Goal: Task Accomplishment & Management: Complete application form

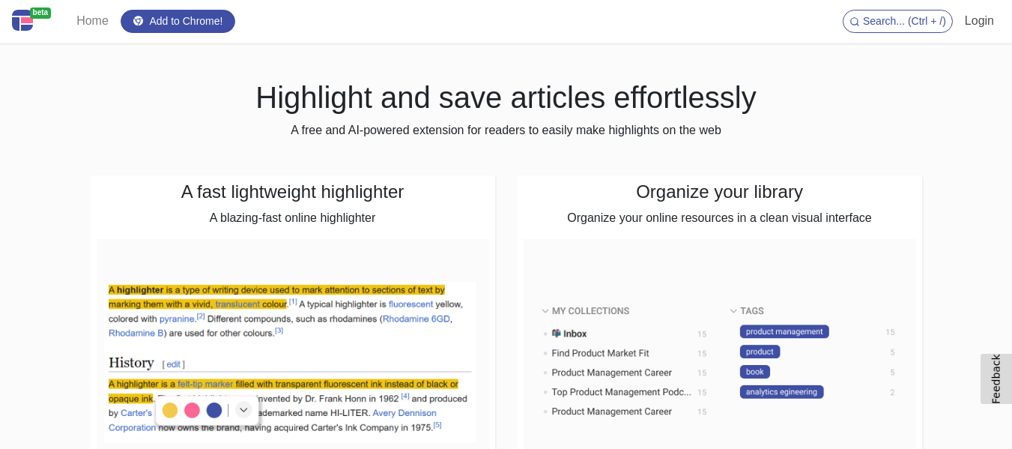
click at [987, 22] on link "Login" at bounding box center [979, 21] width 41 height 30
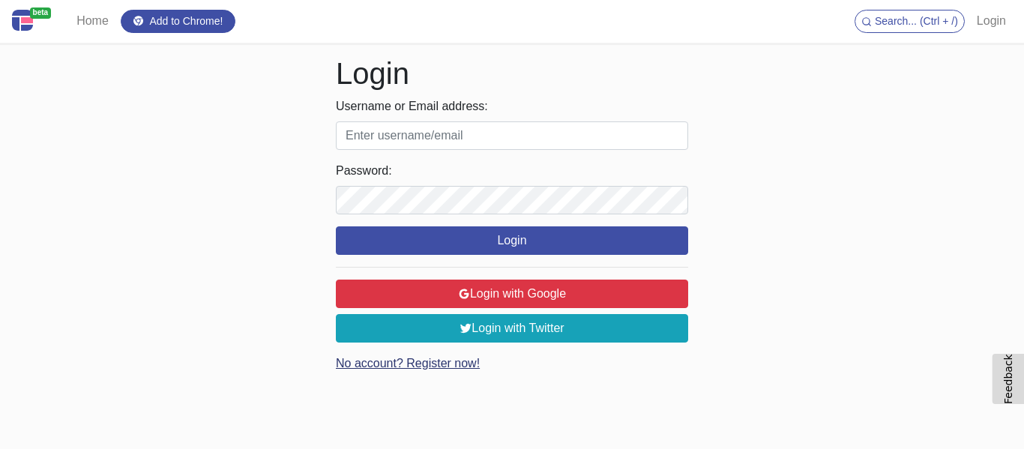
click at [451, 357] on link "No account? Register now!" at bounding box center [408, 363] width 144 height 13
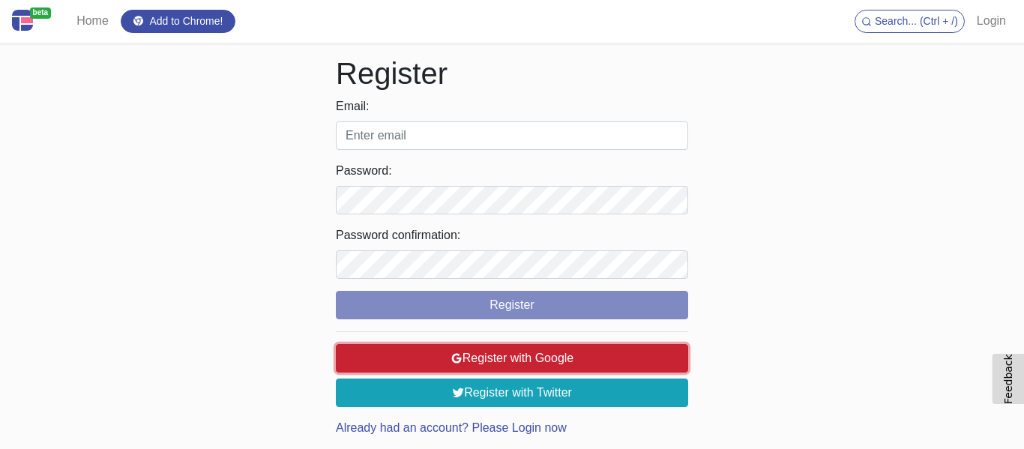
click at [552, 355] on button "Register with Google" at bounding box center [512, 358] width 352 height 28
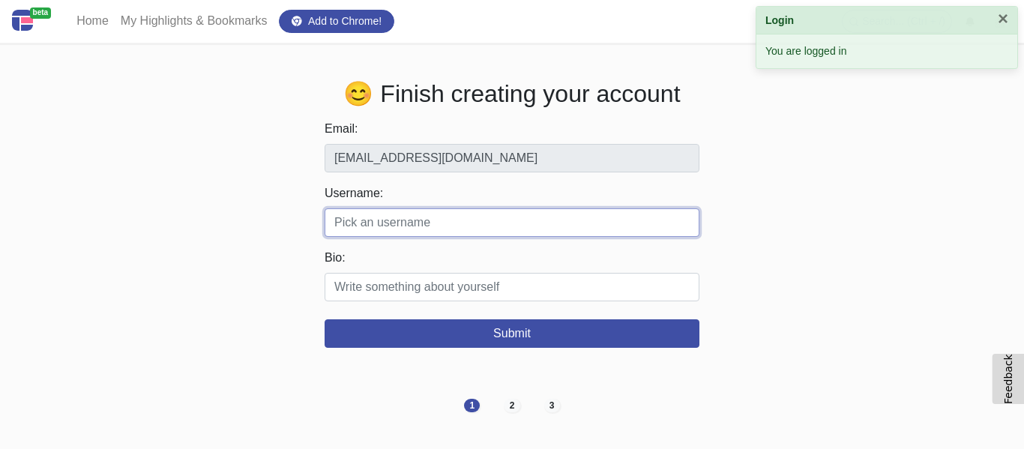
click at [390, 220] on input "Username:" at bounding box center [511, 222] width 375 height 28
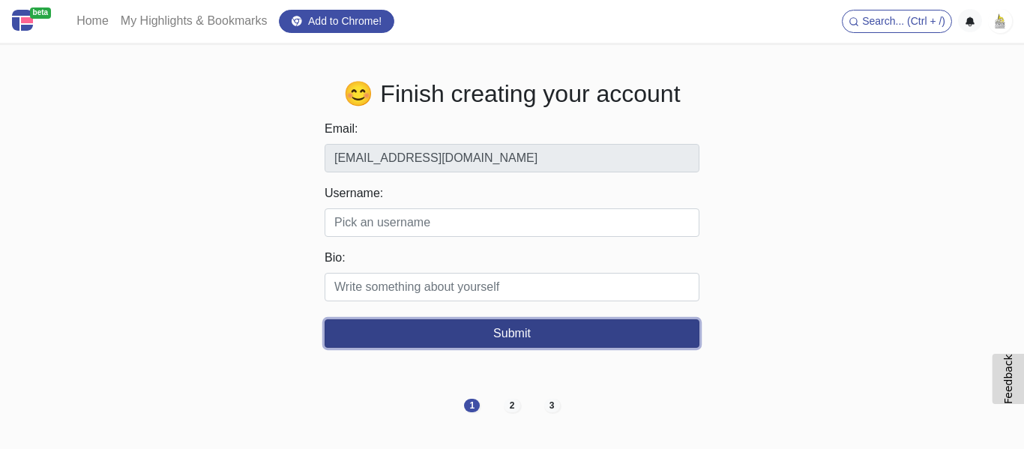
click at [496, 327] on button "Submit" at bounding box center [511, 333] width 375 height 28
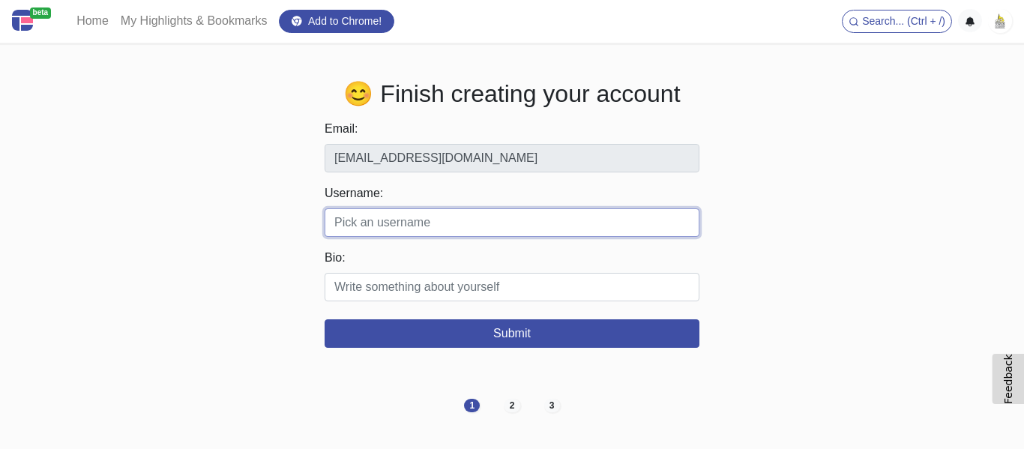
click at [453, 237] on input "Username:" at bounding box center [511, 222] width 375 height 28
paste input "Town & Country Pet Grooming"
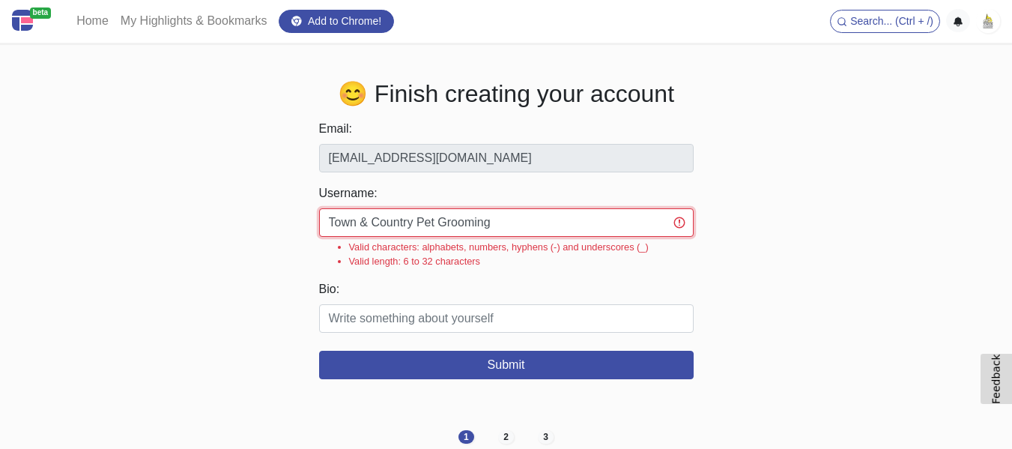
click at [369, 222] on input "Town & Country Pet Grooming" at bounding box center [506, 222] width 375 height 28
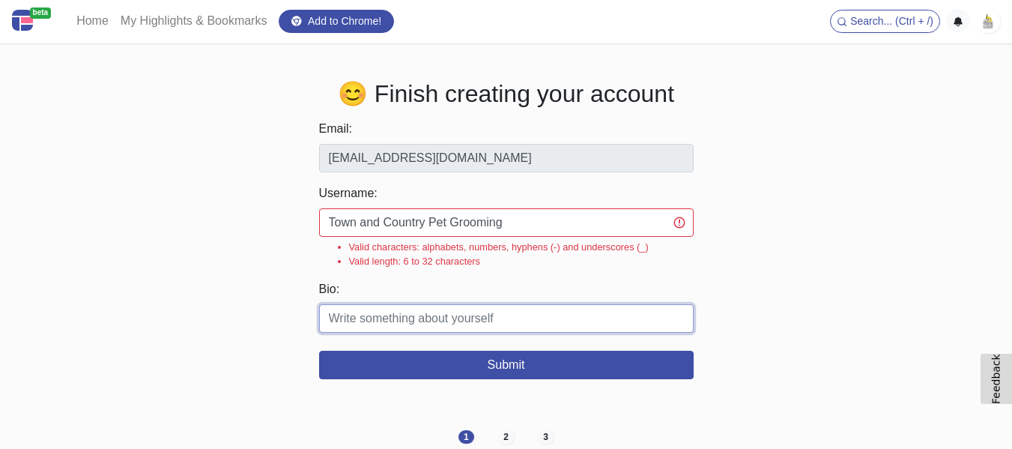
click at [504, 333] on input "Bio:" at bounding box center [506, 318] width 375 height 28
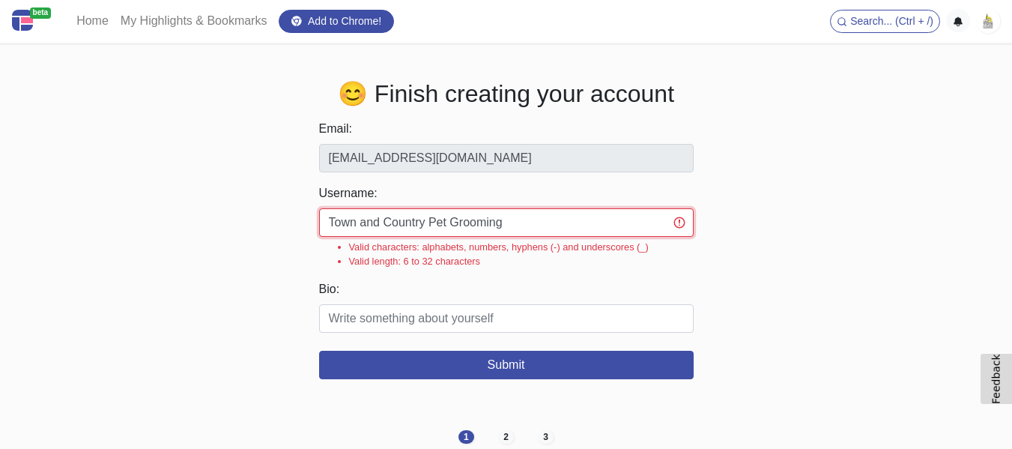
click at [534, 235] on input "Town and Country Pet Grooming" at bounding box center [506, 222] width 375 height 28
click at [307, 162] on div "😊 Finish creating your account Email: [EMAIL_ADDRESS][DOMAIN_NAME] Username: To…" at bounding box center [507, 229] width 832 height 301
click at [385, 231] on input "Town and Country Pet Grooming" at bounding box center [506, 222] width 375 height 28
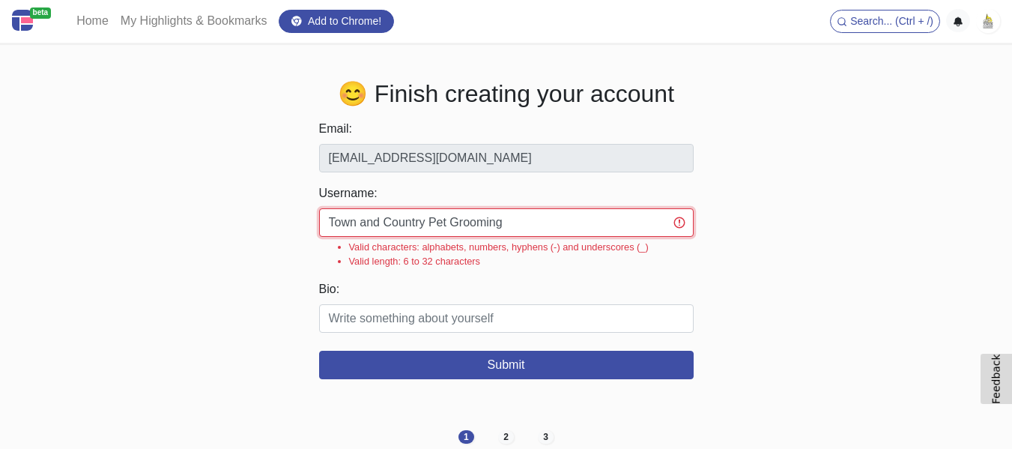
click at [385, 231] on input "Town and Country Pet Grooming" at bounding box center [506, 222] width 375 height 28
paste input "mynaplesg"
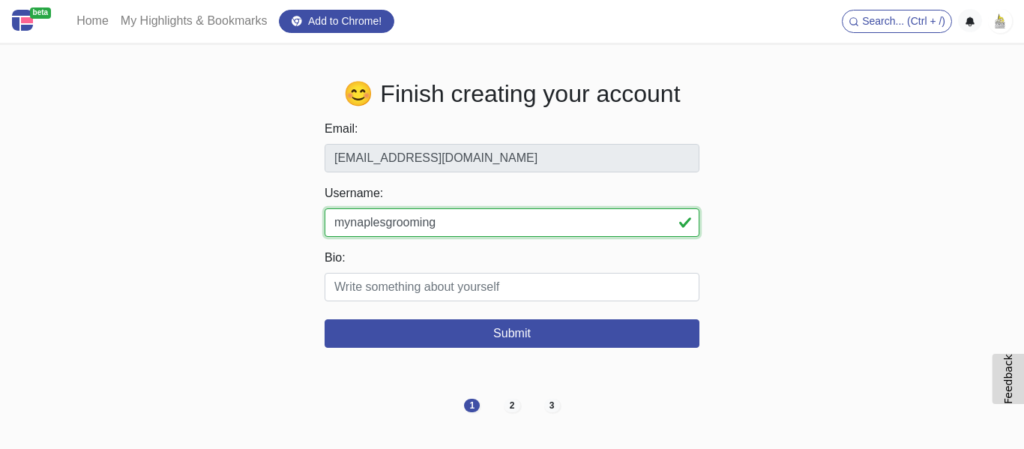
type input "mynaplesgrooming"
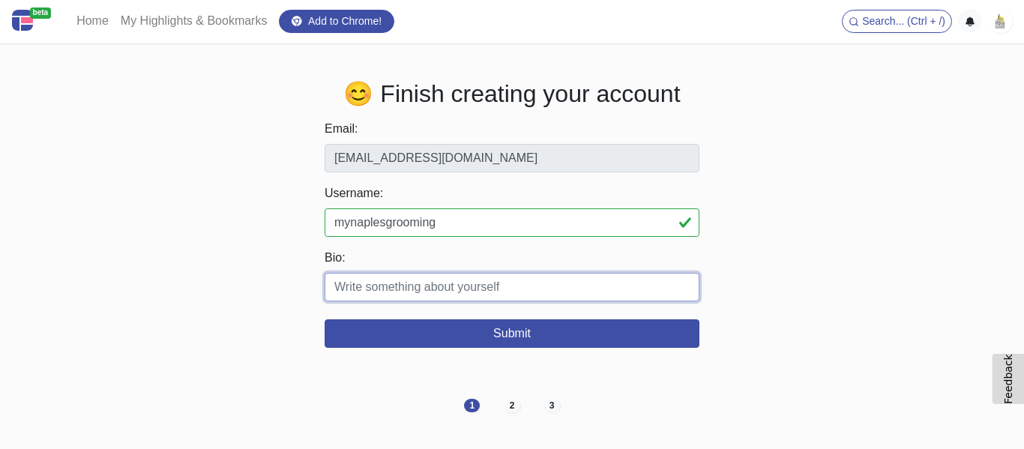
click at [398, 286] on input "Bio:" at bounding box center [511, 287] width 375 height 28
paste input "Town & Country Pet Grooming in [GEOGRAPHIC_DATA], [GEOGRAPHIC_DATA] offers expe…"
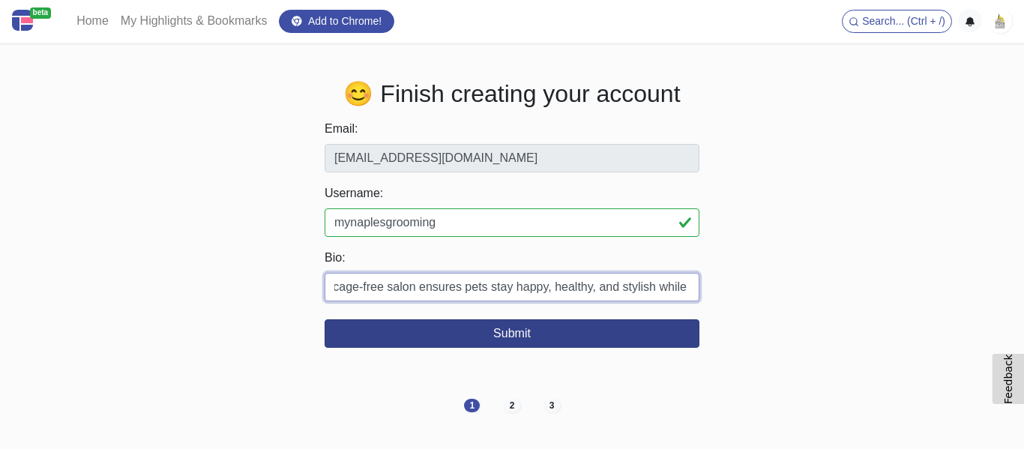
type input "Town & Country Pet Grooming in [GEOGRAPHIC_DATA], [GEOGRAPHIC_DATA] offers expe…"
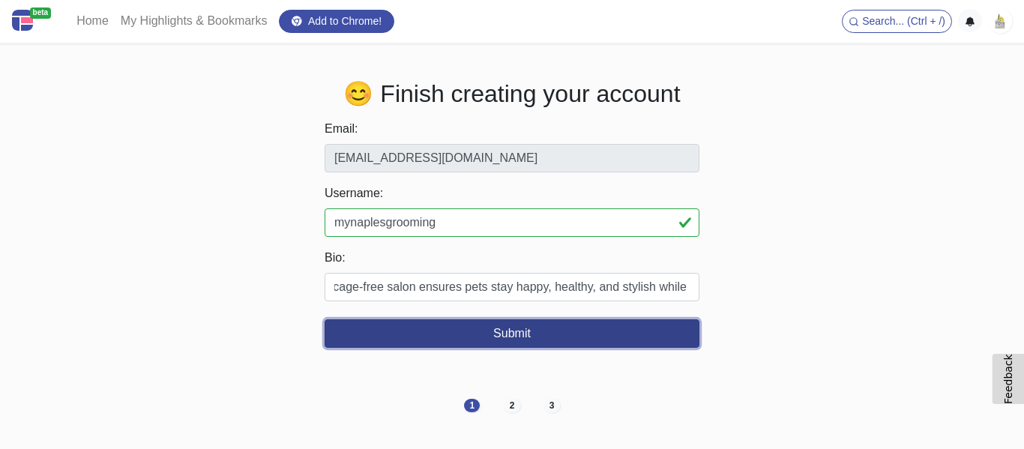
scroll to position [0, 0]
click at [520, 338] on button "Submit" at bounding box center [511, 333] width 375 height 28
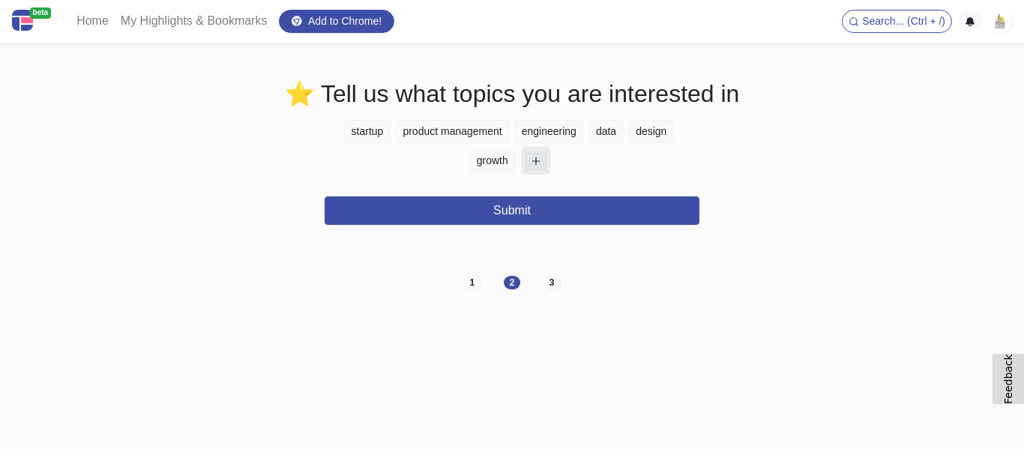
click at [531, 161] on icon "button" at bounding box center [536, 161] width 10 height 10
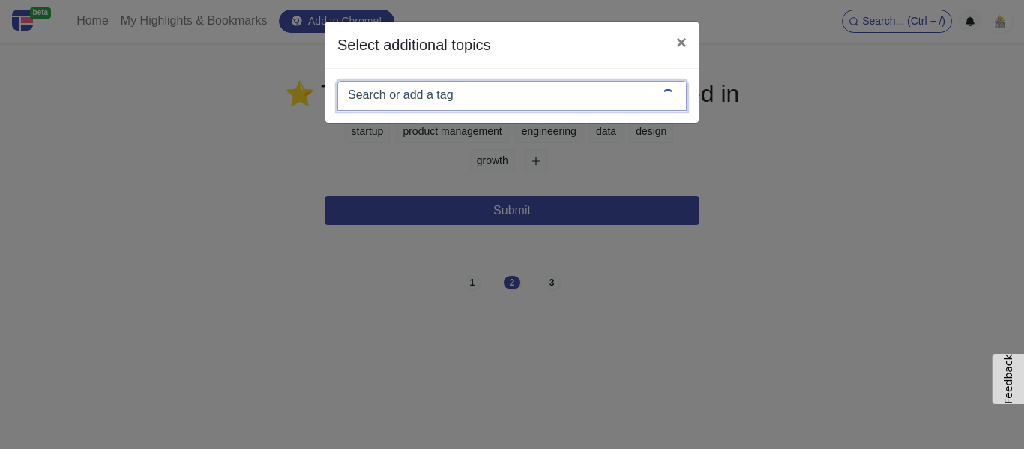
click at [504, 91] on div at bounding box center [511, 96] width 349 height 30
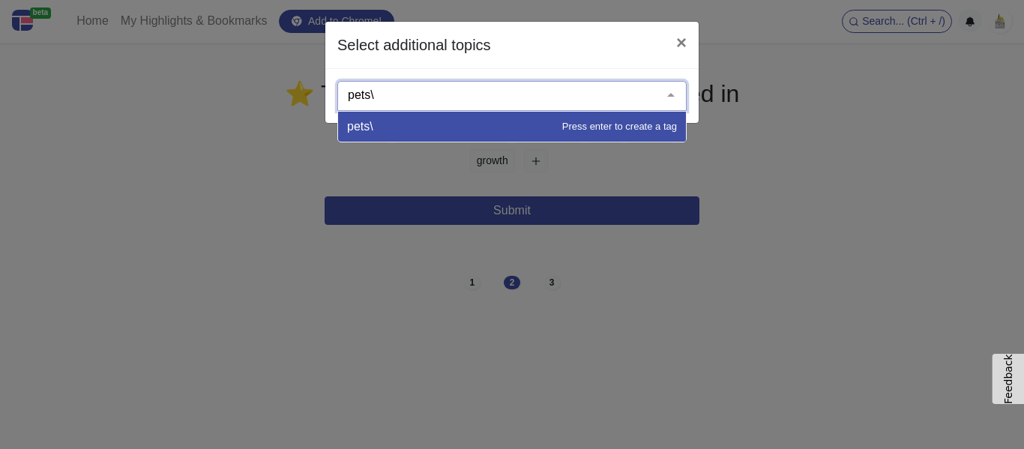
type input "pets"
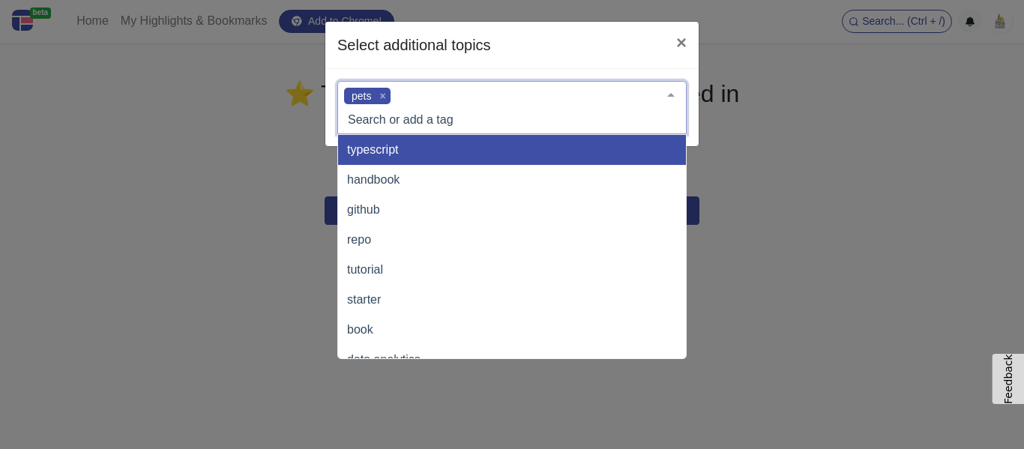
click at [379, 124] on input "text" at bounding box center [500, 119] width 312 height 15
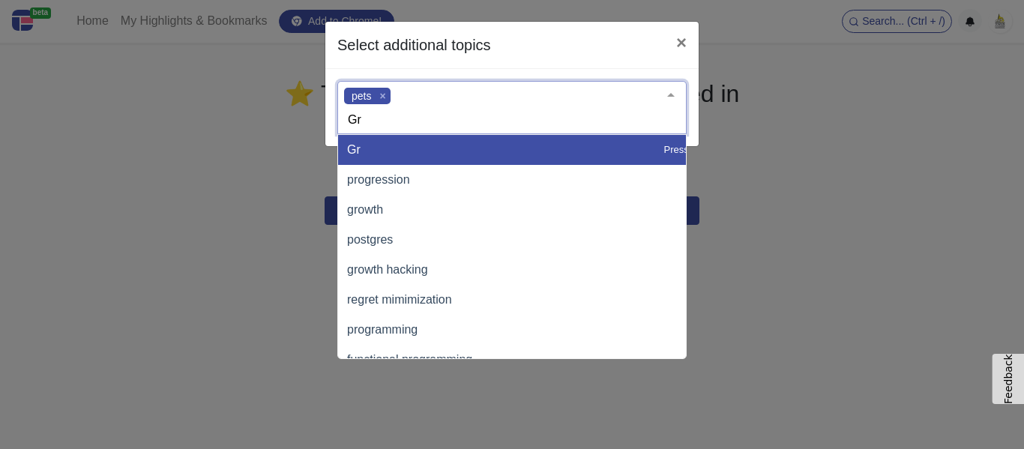
type input "G"
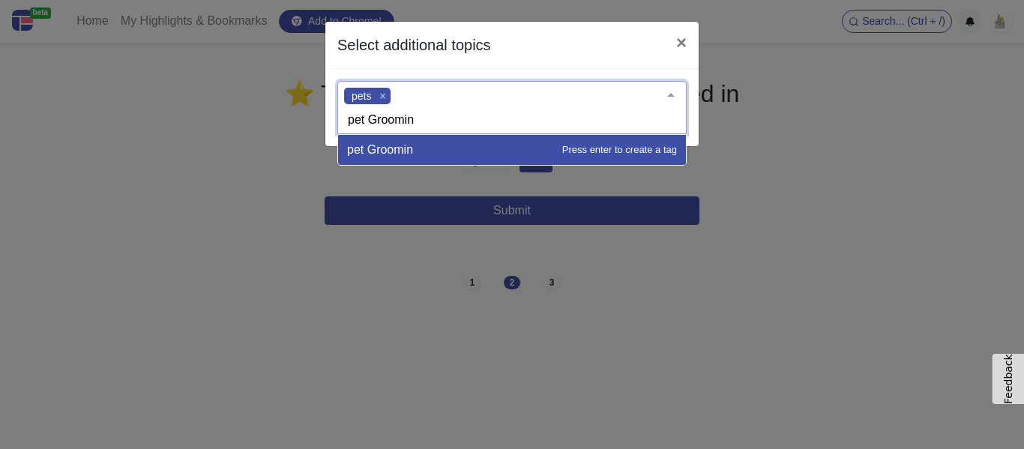
type input "pet Grooming"
type input "Pet care in [GEOGRAPHIC_DATA]"
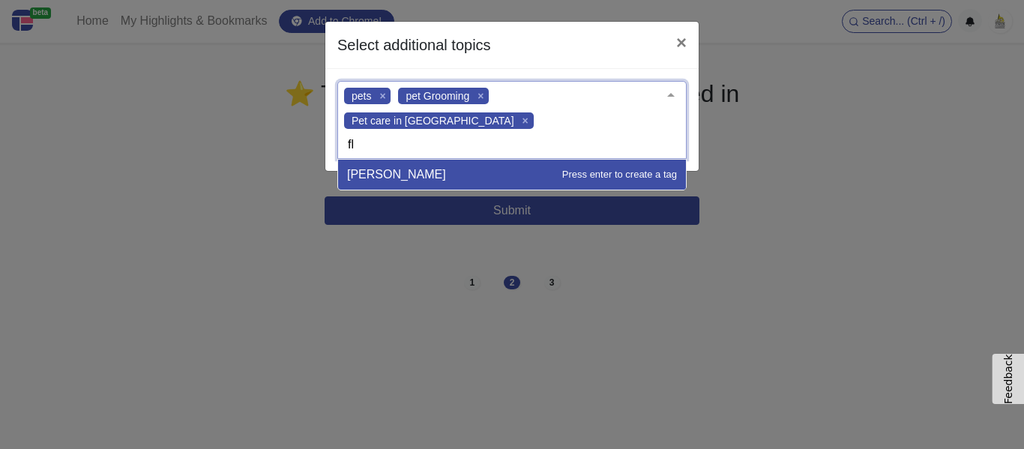
type input "f"
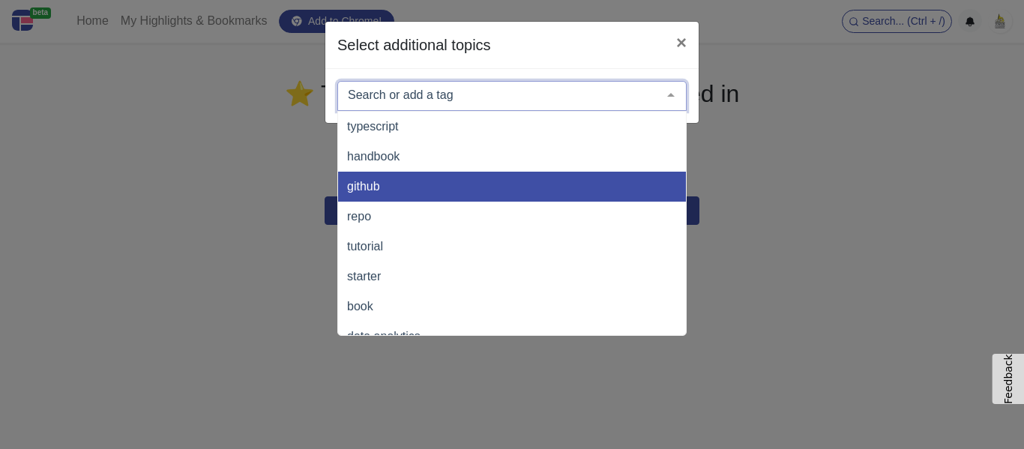
click at [776, 181] on div "Select additional topics × typescript handbook github repo tutorial starter boo…" at bounding box center [512, 224] width 1024 height 449
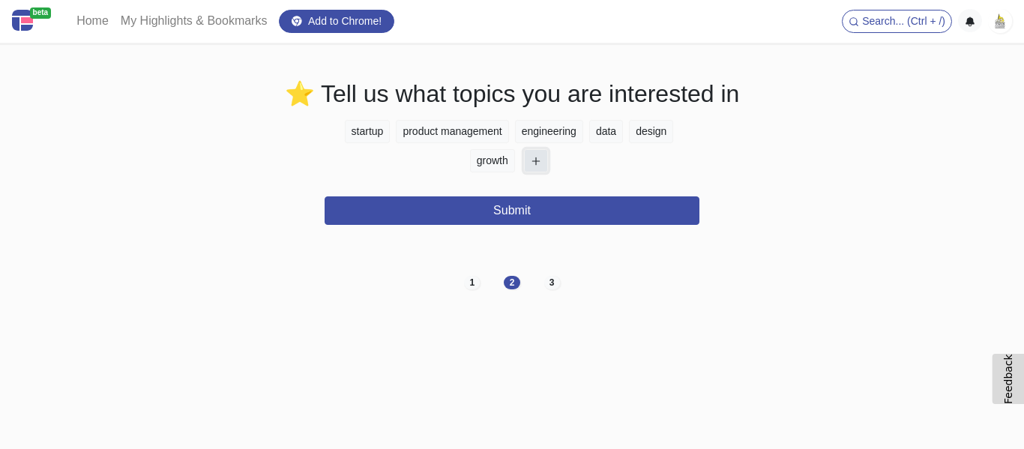
click at [540, 156] on button "button" at bounding box center [536, 160] width 24 height 23
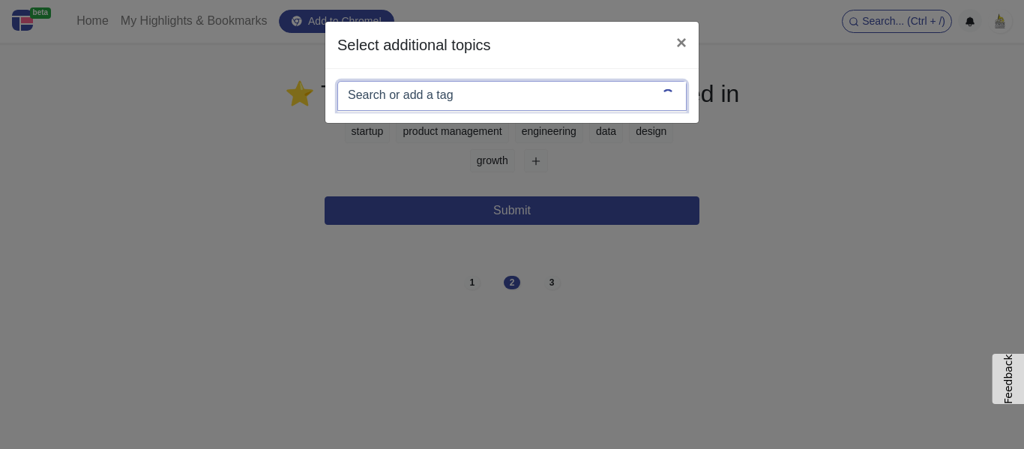
click at [448, 101] on div at bounding box center [511, 96] width 349 height 30
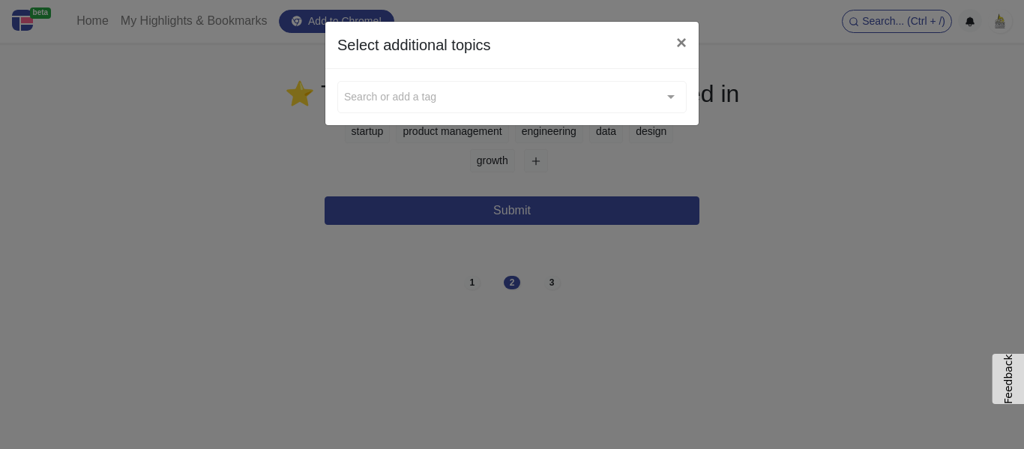
click at [779, 249] on div "Select additional topics × Search or add a tag typescript handbook github repo …" at bounding box center [512, 224] width 1024 height 449
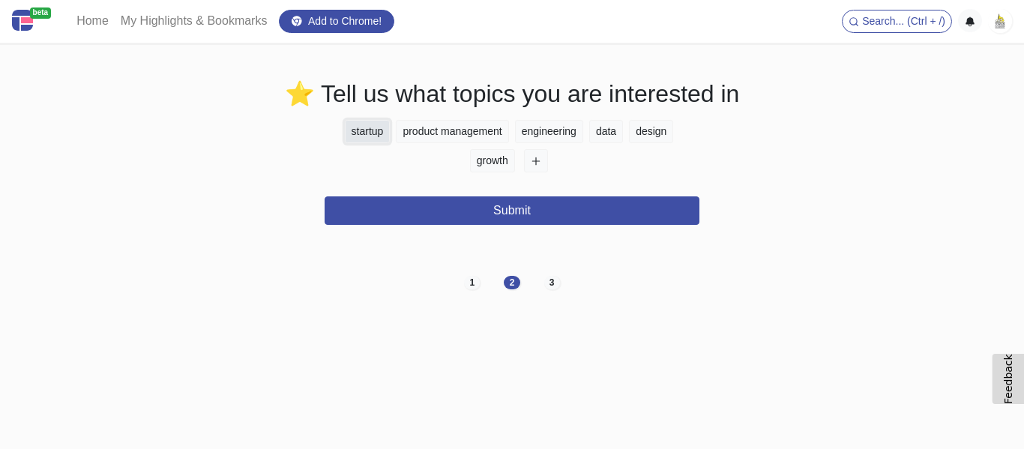
drag, startPoint x: 372, startPoint y: 130, endPoint x: 365, endPoint y: 147, distance: 18.5
click at [344, 181] on div "startup product management engineering data design growth Submit" at bounding box center [511, 172] width 375 height 105
drag, startPoint x: 374, startPoint y: 133, endPoint x: 326, endPoint y: 152, distance: 51.5
click at [326, 152] on div "startup product management engineering data design growth" at bounding box center [511, 149] width 375 height 58
click at [536, 165] on icon "button" at bounding box center [536, 161] width 10 height 10
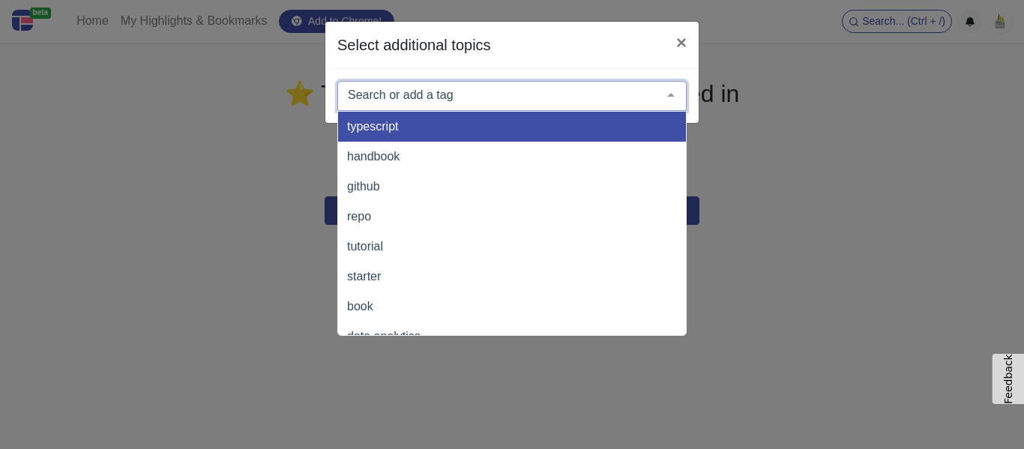
click at [451, 100] on div at bounding box center [511, 96] width 349 height 30
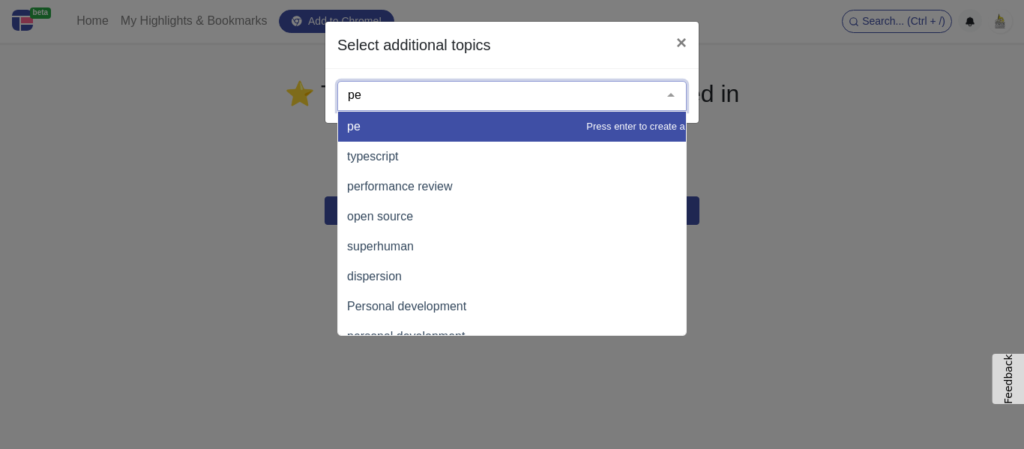
type input "pet"
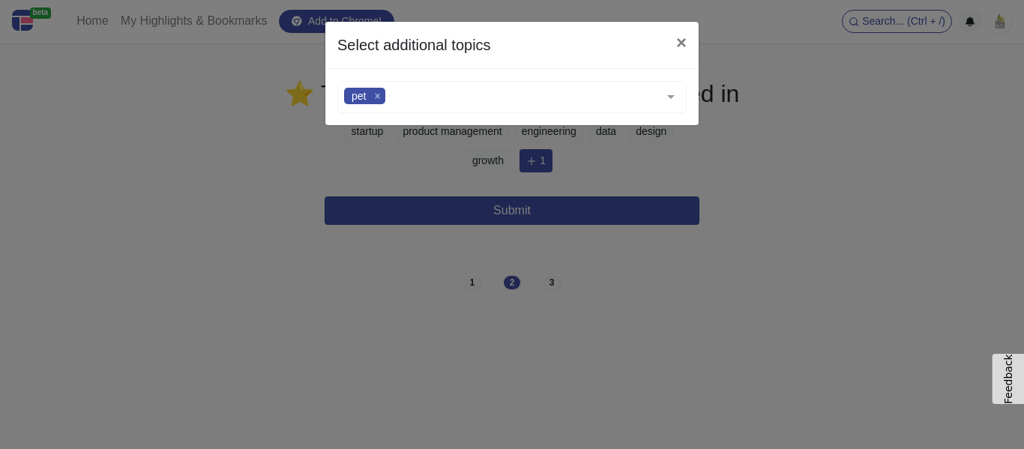
click at [743, 221] on div "Select additional topics × pet typescript handbook github repo tutorial starter…" at bounding box center [512, 224] width 1024 height 449
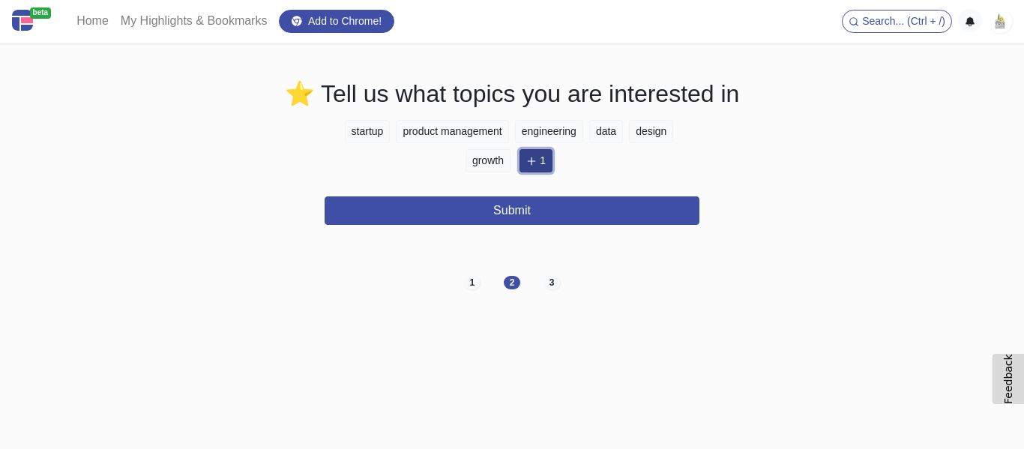
click at [533, 160] on icon "button" at bounding box center [531, 161] width 7 height 7
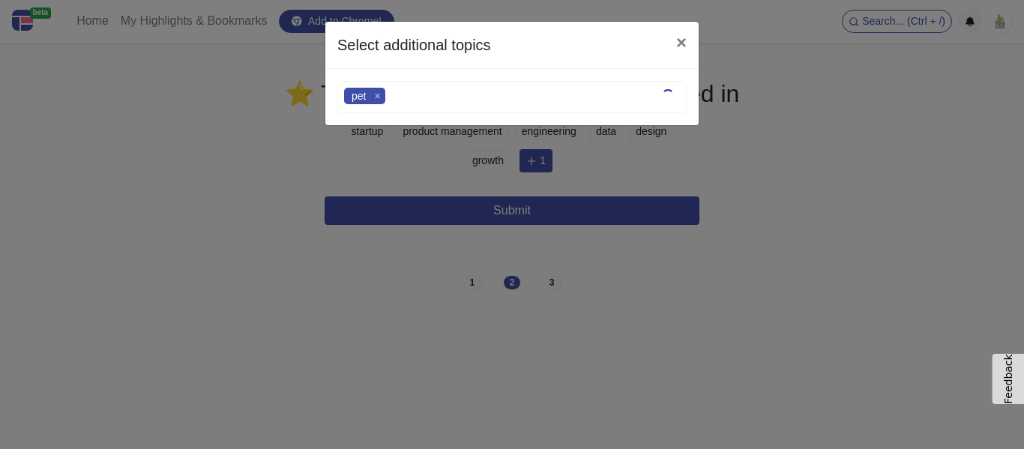
click at [507, 94] on div "pet" at bounding box center [511, 97] width 349 height 32
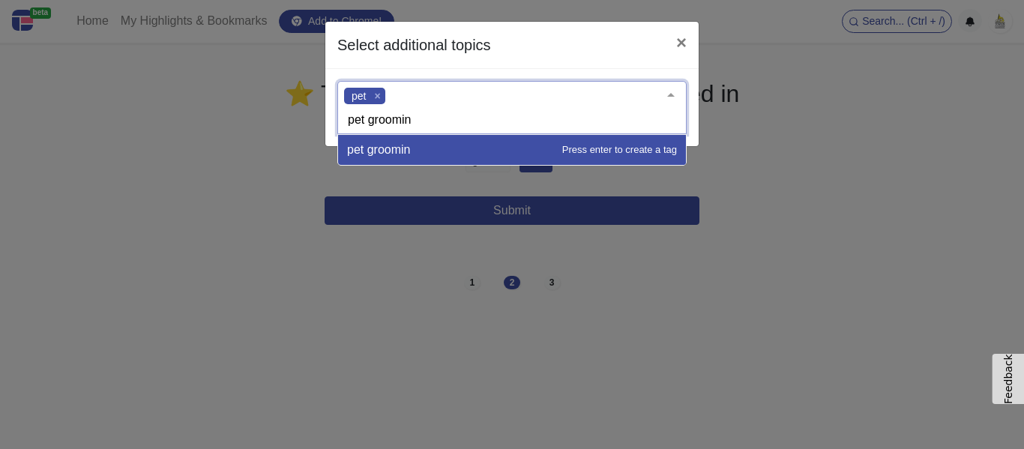
type input "pet grooming"
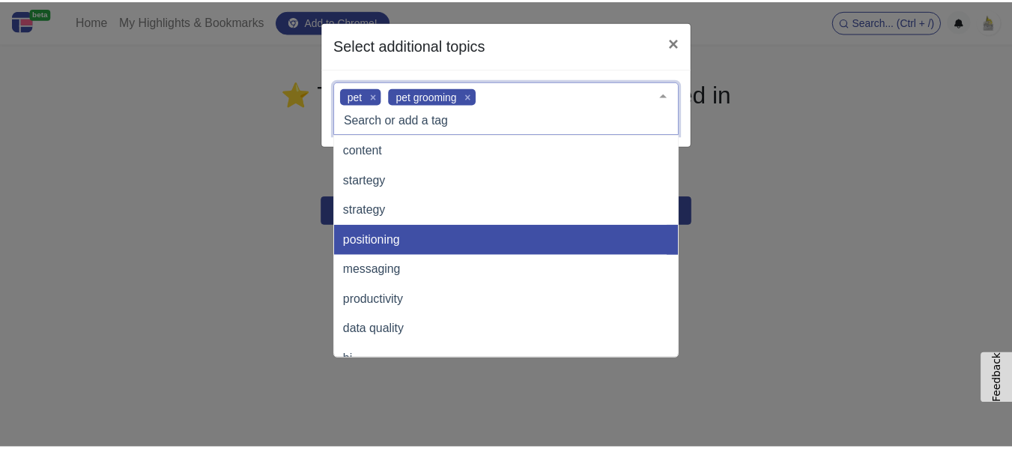
scroll to position [2473, 0]
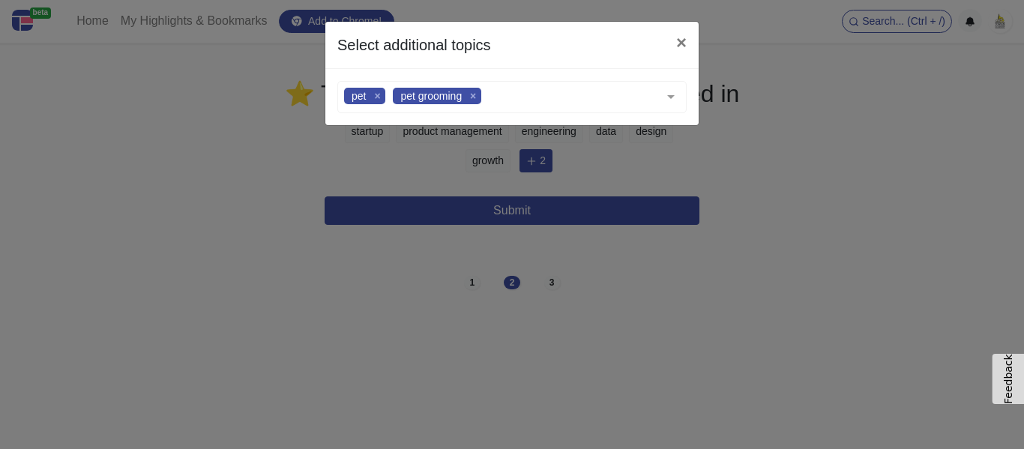
click at [794, 224] on div "Select additional topics × pet pet grooming typescript handbook github repo tut…" at bounding box center [512, 224] width 1024 height 449
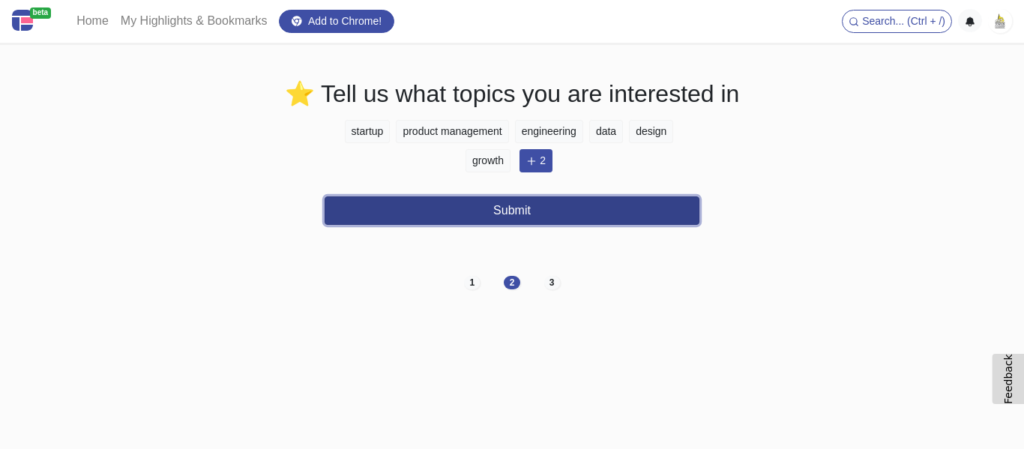
click at [541, 207] on button "Submit" at bounding box center [511, 210] width 375 height 28
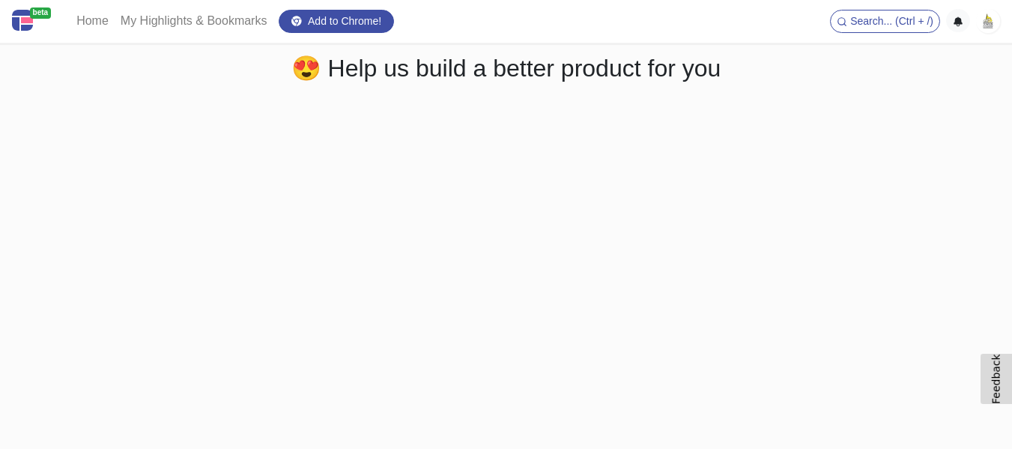
scroll to position [0, 0]
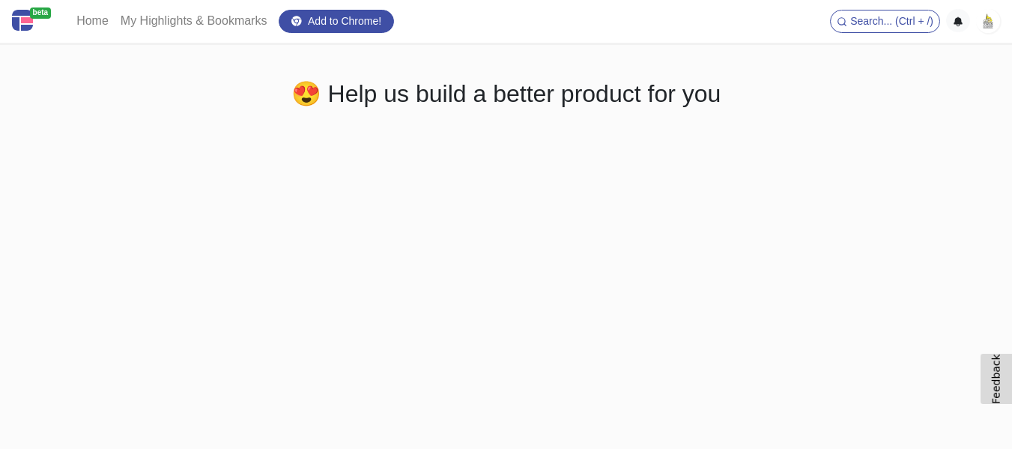
click at [982, 25] on img at bounding box center [988, 21] width 24 height 24
click at [872, 22] on span "Search... (Ctrl + /)" at bounding box center [892, 21] width 83 height 12
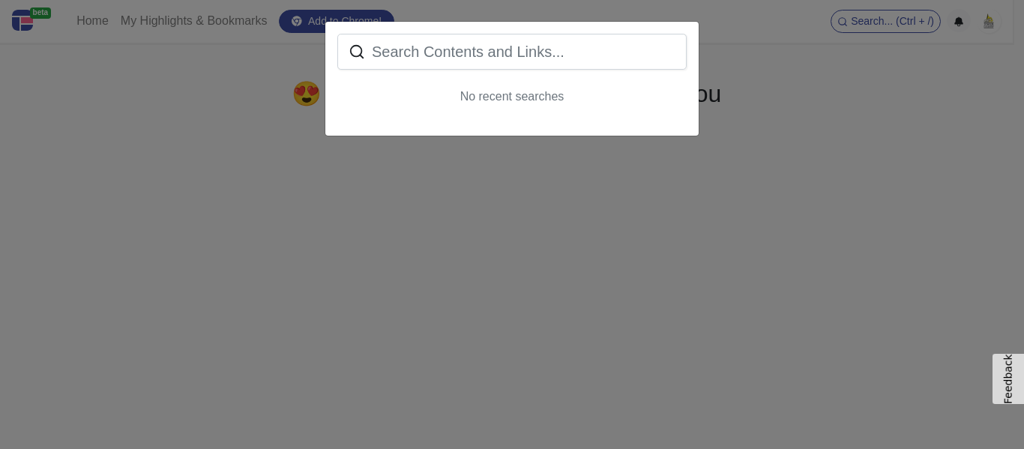
drag, startPoint x: 721, startPoint y: 100, endPoint x: 619, endPoint y: 113, distance: 102.8
click at [720, 101] on div "No recent searches" at bounding box center [512, 224] width 1024 height 449
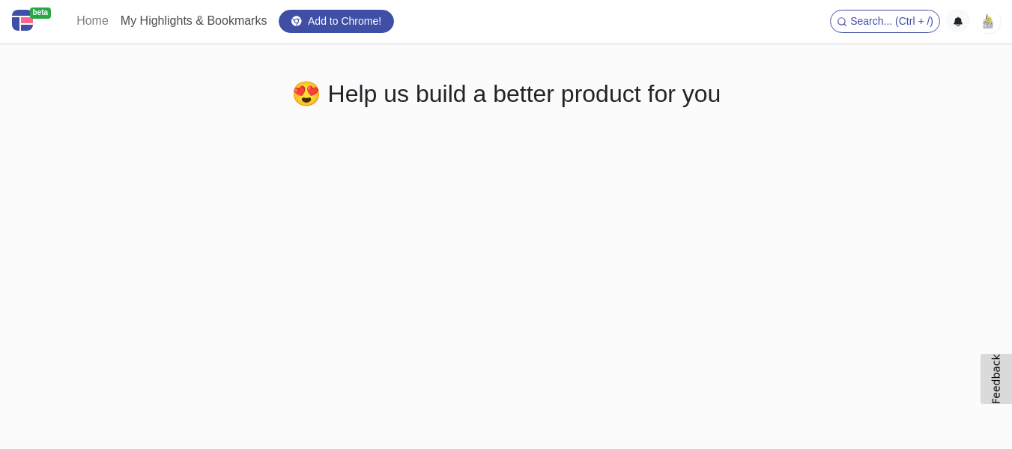
click at [235, 22] on link "My Highlights & Bookmarks" at bounding box center [194, 21] width 159 height 30
click at [89, 28] on link "Home" at bounding box center [92, 21] width 44 height 30
click at [89, 21] on link "Home" at bounding box center [92, 21] width 44 height 30
click at [96, 24] on link "Home" at bounding box center [92, 21] width 44 height 30
click at [97, 24] on link "Home" at bounding box center [92, 21] width 44 height 30
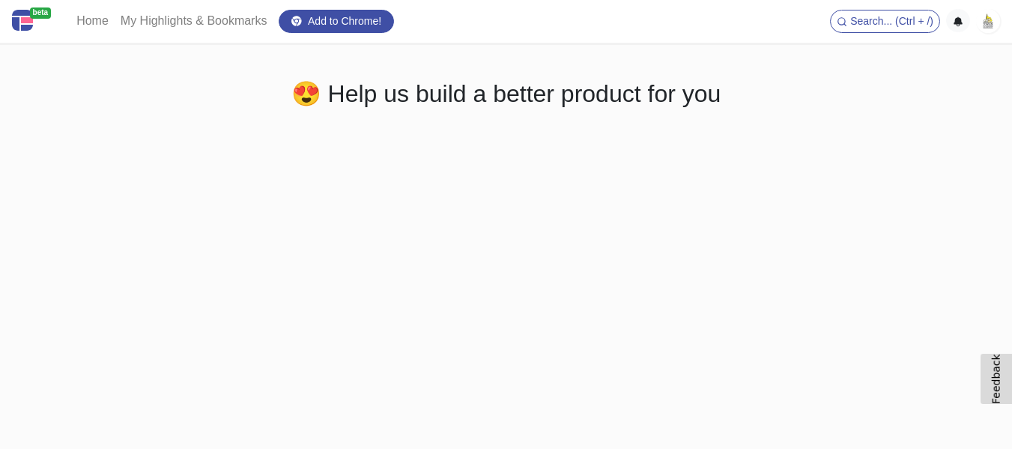
click at [33, 17] on span "beta" at bounding box center [41, 12] width 22 height 11
click at [74, 19] on link "Home" at bounding box center [92, 21] width 44 height 30
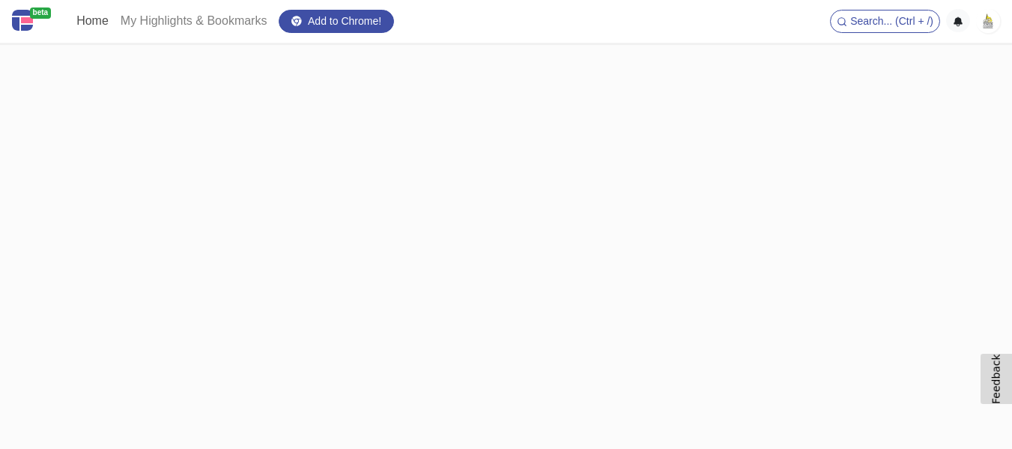
scroll to position [115, 0]
click at [944, 10] on ul "Search... (Ctrl + /) Logout" at bounding box center [915, 21] width 170 height 24
click at [905, 16] on span "Search... (Ctrl + /)" at bounding box center [892, 21] width 83 height 12
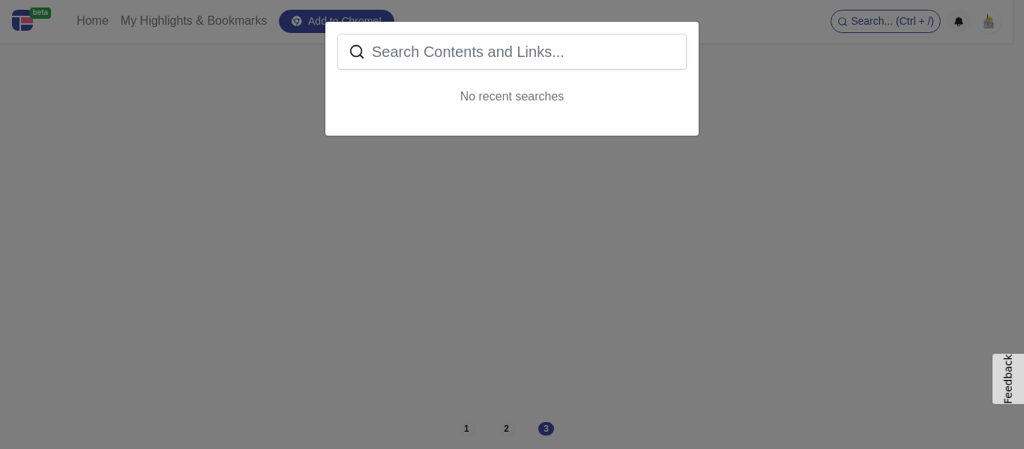
click at [841, 154] on div "No recent searches" at bounding box center [512, 224] width 1024 height 449
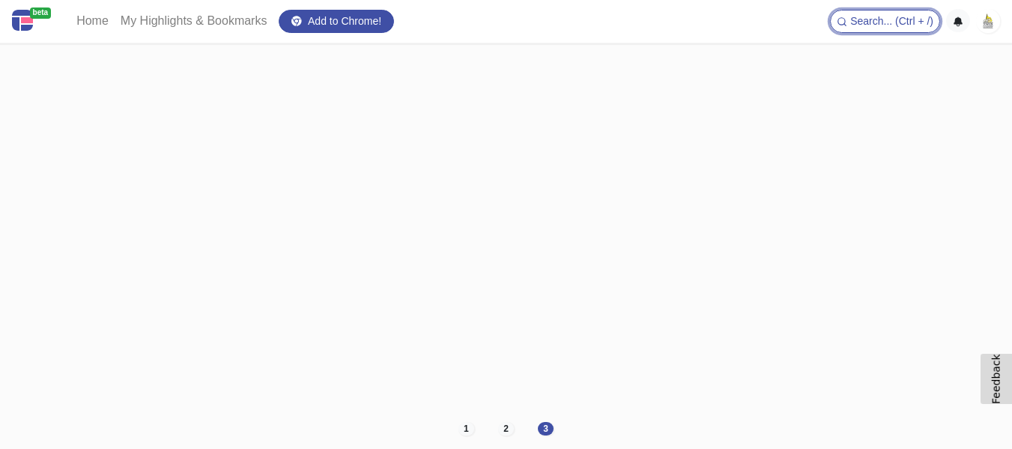
click at [992, 19] on img at bounding box center [988, 21] width 24 height 24
click at [962, 23] on icon "button" at bounding box center [958, 21] width 10 height 10
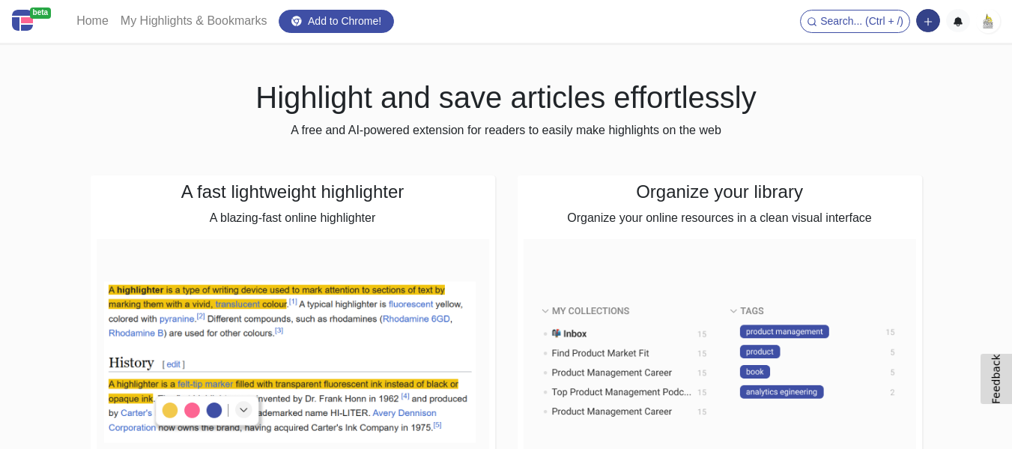
click at [938, 19] on button "button" at bounding box center [929, 20] width 24 height 23
click at [899, 47] on button "Add a link block" at bounding box center [877, 52] width 125 height 24
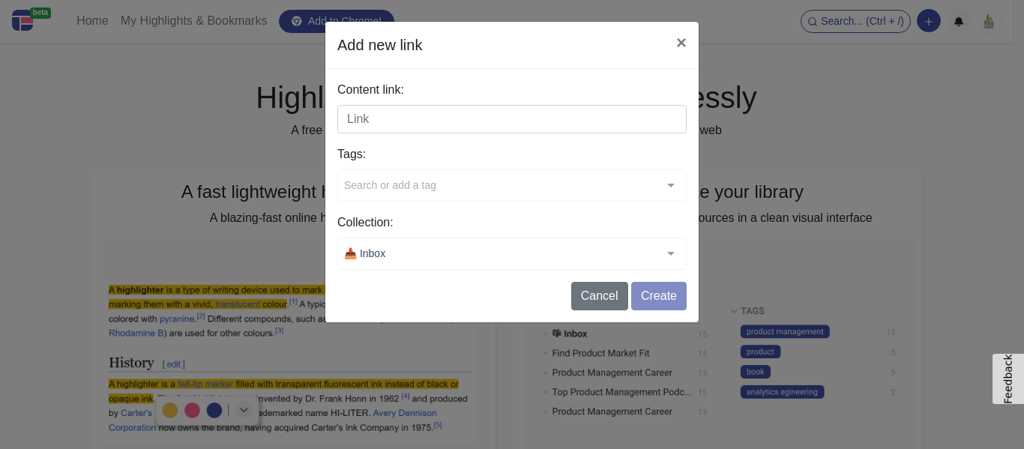
click at [534, 103] on div "Content link:" at bounding box center [511, 107] width 349 height 52
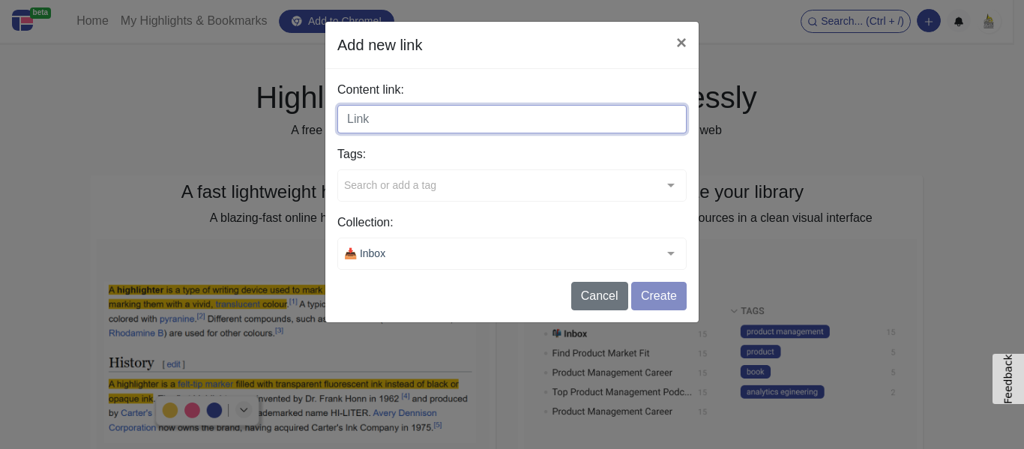
click at [514, 119] on input "Content link:" at bounding box center [511, 119] width 349 height 28
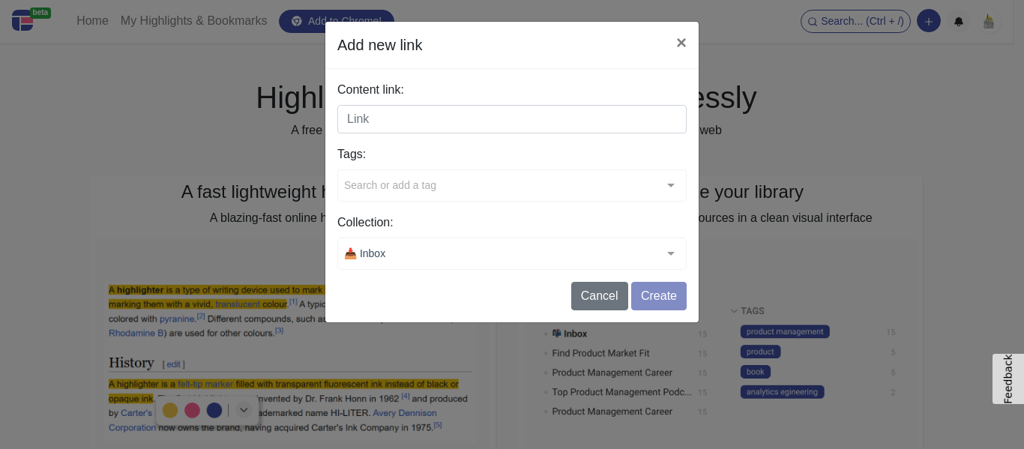
drag, startPoint x: 1003, startPoint y: 169, endPoint x: 935, endPoint y: 78, distance: 113.5
click at [1003, 168] on div "Add new link × Content link: Tags: Search or add a tag typescript handbook gith…" at bounding box center [512, 224] width 1024 height 449
drag, startPoint x: 940, startPoint y: 17, endPoint x: 922, endPoint y: 16, distance: 18.8
click at [937, 17] on div "Add new link × Content link: Tags: Search or add a tag typescript handbook gith…" at bounding box center [512, 224] width 1024 height 449
click at [921, 16] on div "Add new link × Content link: Tags: Search or add a tag typescript handbook gith…" at bounding box center [512, 224] width 1024 height 449
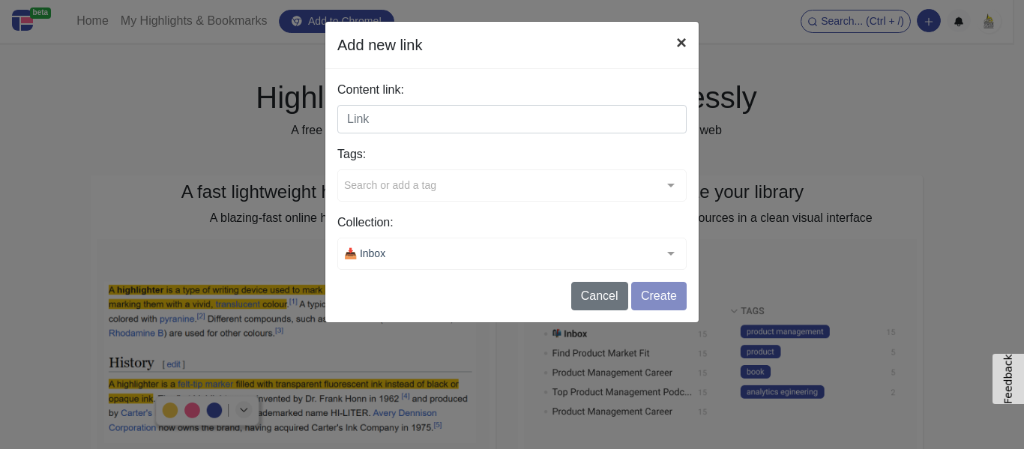
click at [684, 37] on button "×" at bounding box center [681, 43] width 34 height 42
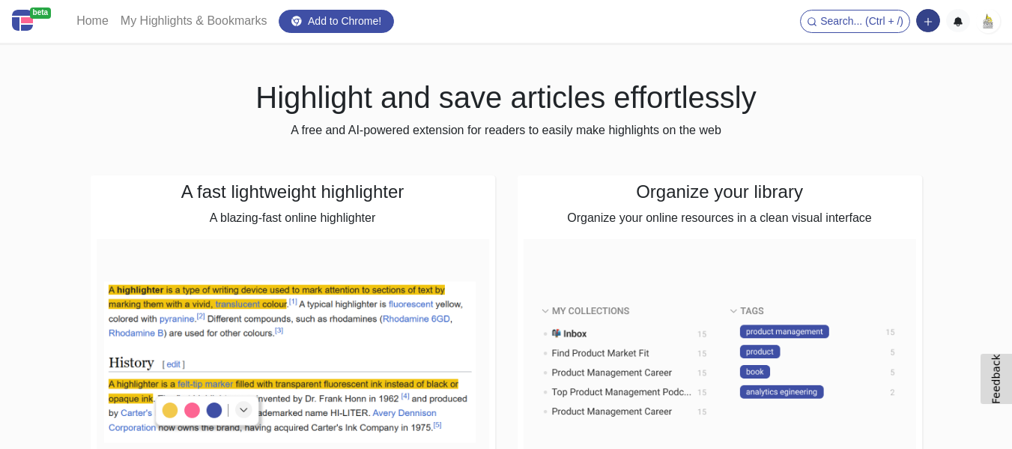
click at [919, 28] on button "button" at bounding box center [929, 20] width 24 height 23
click at [873, 83] on button "Add a note block" at bounding box center [877, 76] width 125 height 24
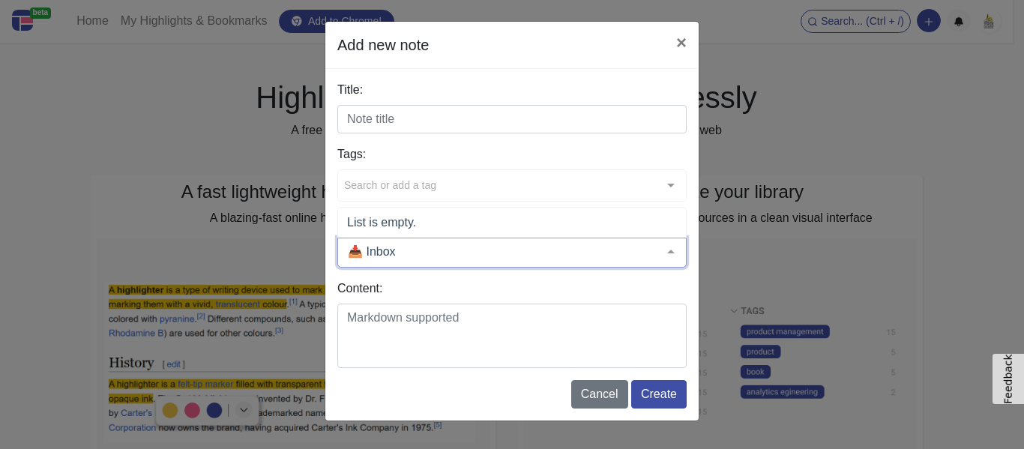
click at [446, 263] on div at bounding box center [511, 253] width 349 height 30
drag, startPoint x: 462, startPoint y: 253, endPoint x: 653, endPoint y: 240, distance: 191.6
click at [464, 253] on input "text" at bounding box center [500, 251] width 312 height 15
drag, startPoint x: 778, startPoint y: 213, endPoint x: 811, endPoint y: 211, distance: 33.1
click at [780, 213] on div "Add new note × Title: Tags: Search or add a tag typescript handbook github repo…" at bounding box center [512, 224] width 1024 height 449
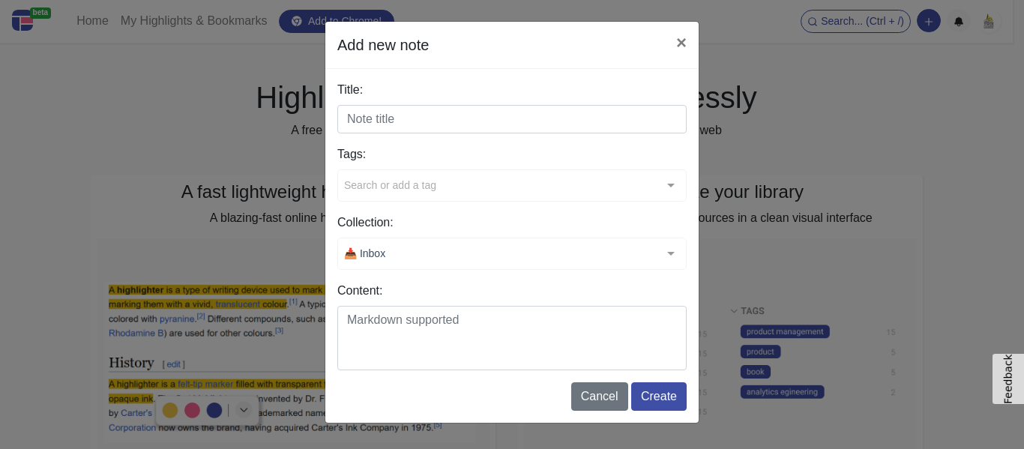
drag, startPoint x: 929, startPoint y: 34, endPoint x: 821, endPoint y: 10, distance: 110.0
click at [929, 33] on div "Add new note × Title: Tags: Search or add a tag typescript handbook github repo…" at bounding box center [512, 224] width 1024 height 449
click at [678, 42] on button "×" at bounding box center [681, 43] width 34 height 42
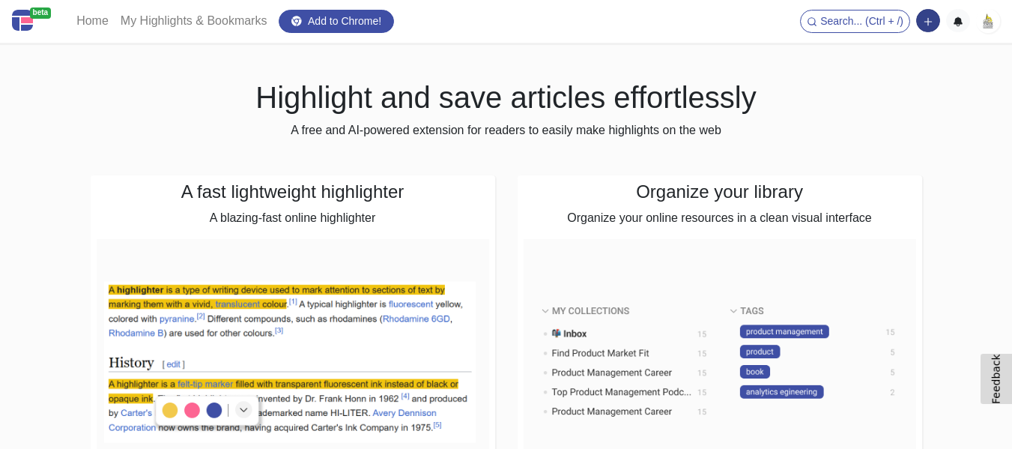
click at [927, 21] on icon "button" at bounding box center [928, 21] width 10 height 10
click at [878, 57] on button "Add a link block" at bounding box center [877, 52] width 125 height 24
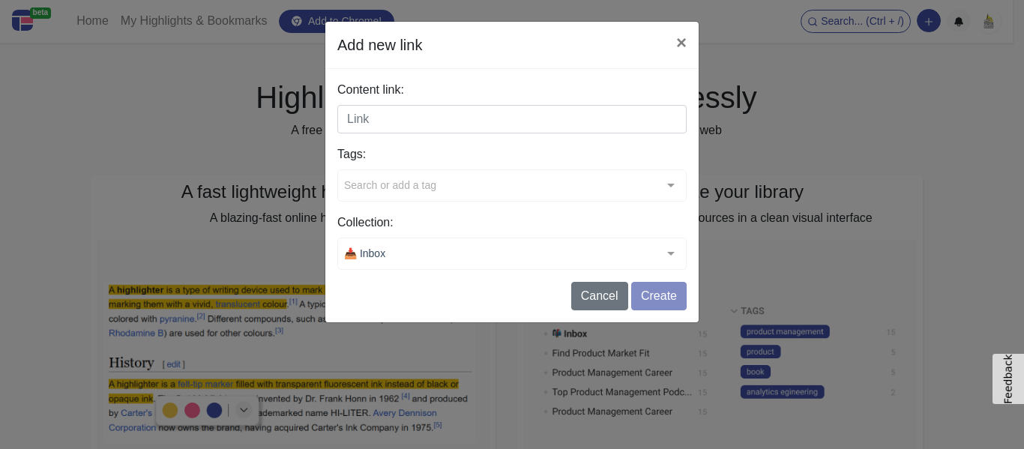
click at [462, 130] on input "Content link:" at bounding box center [511, 119] width 349 height 28
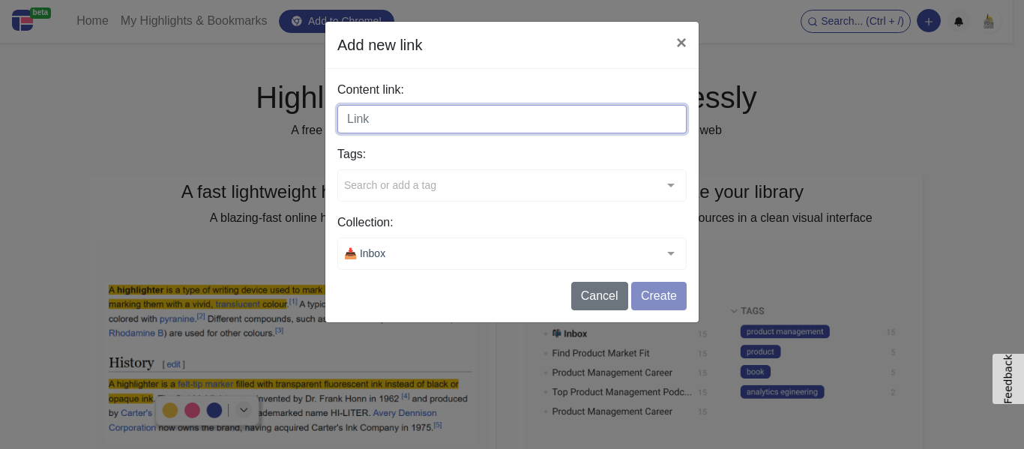
paste input "https://mynaplesgrooming.com/"
type input "https://mynaplesgrooming.com/"
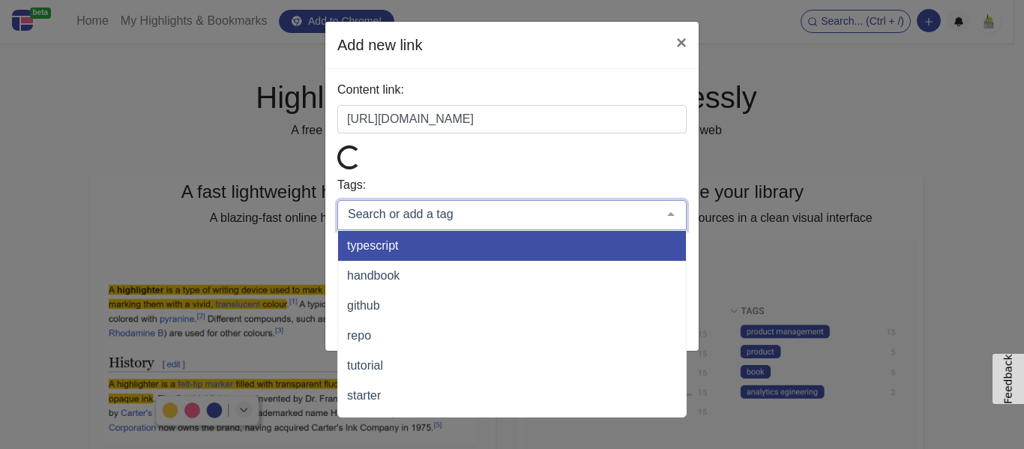
click at [449, 186] on div "Tags: typescript handbook github repo tutorial starter book data analytics anal…" at bounding box center [511, 203] width 349 height 54
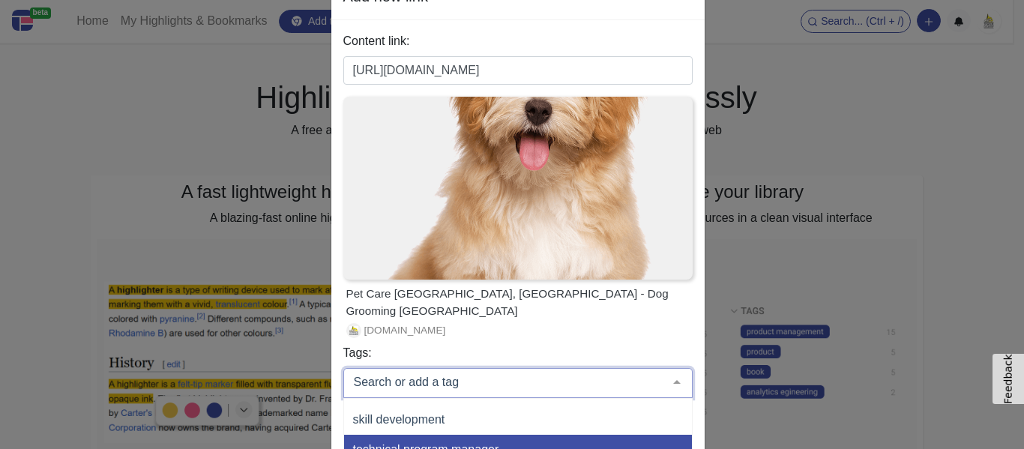
scroll to position [75, 0]
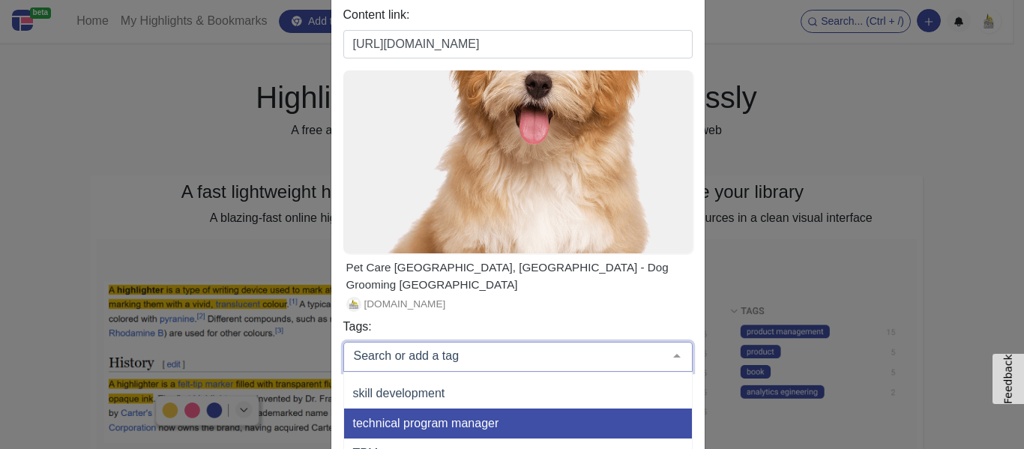
click at [471, 354] on input "text" at bounding box center [506, 355] width 312 height 15
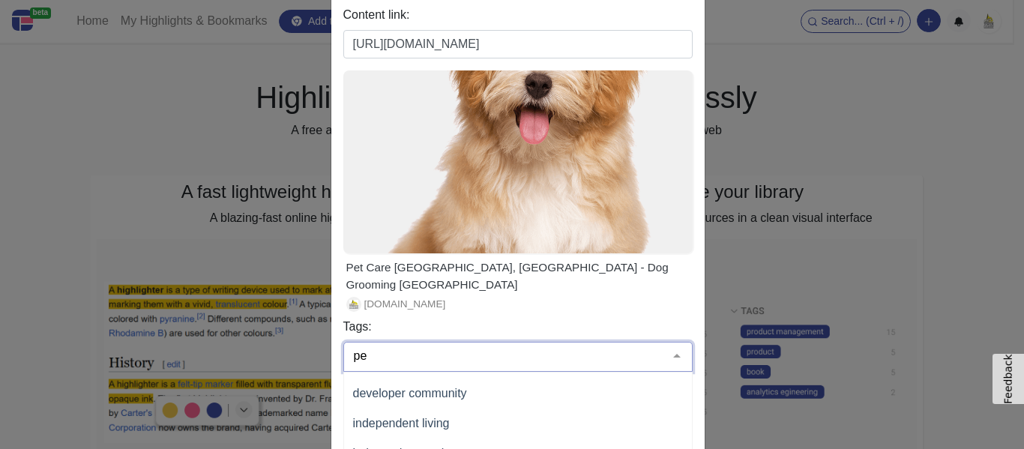
type input "pet"
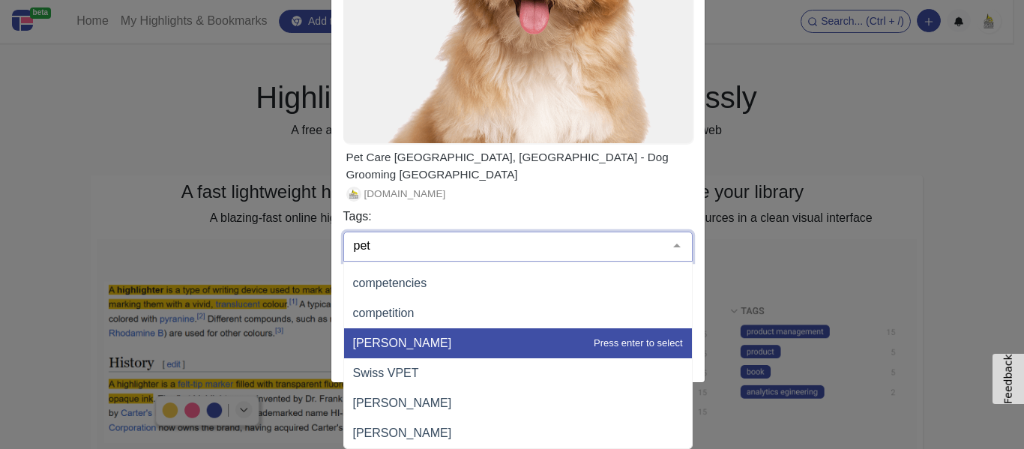
scroll to position [0, 0]
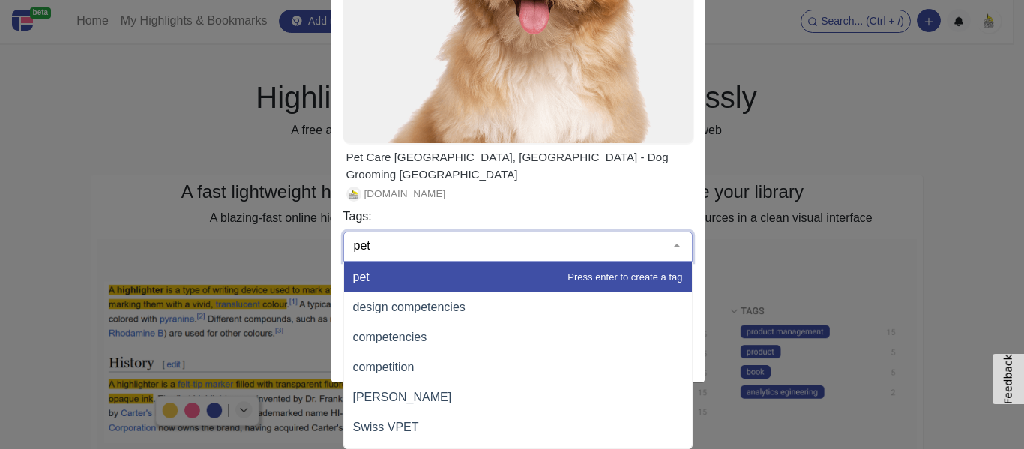
click at [424, 279] on span "pet" at bounding box center [518, 277] width 348 height 30
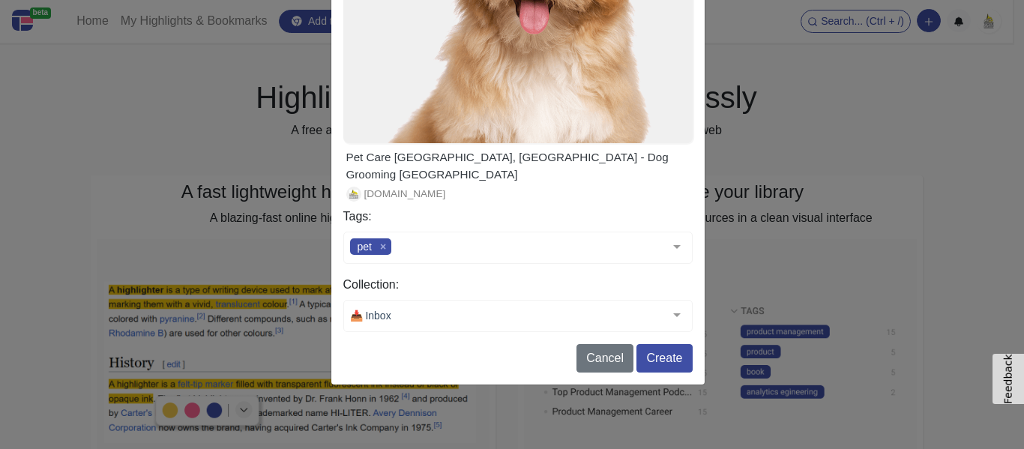
click at [745, 254] on div "Add new link × Content link: https://mynaplesgrooming.com/ Pet Care Naples, FL …" at bounding box center [512, 224] width 1024 height 449
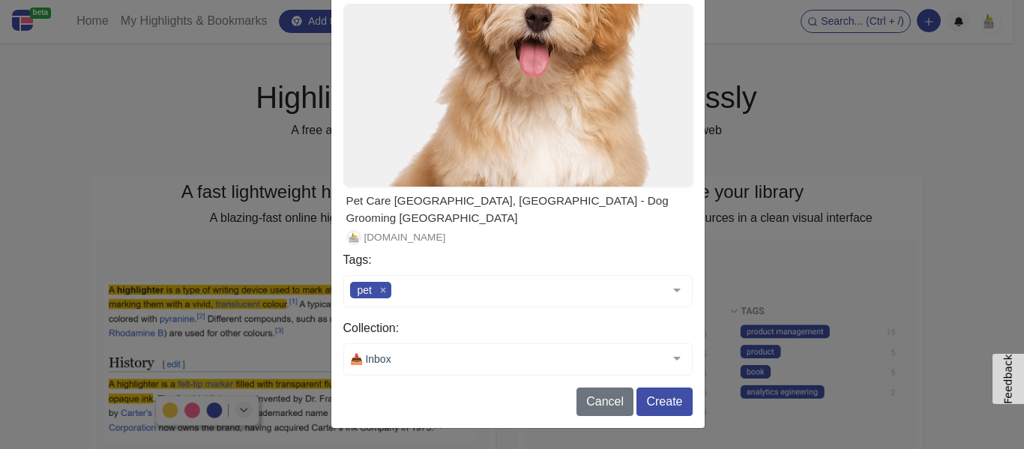
click at [440, 351] on div "📥 Inbox" at bounding box center [517, 359] width 349 height 32
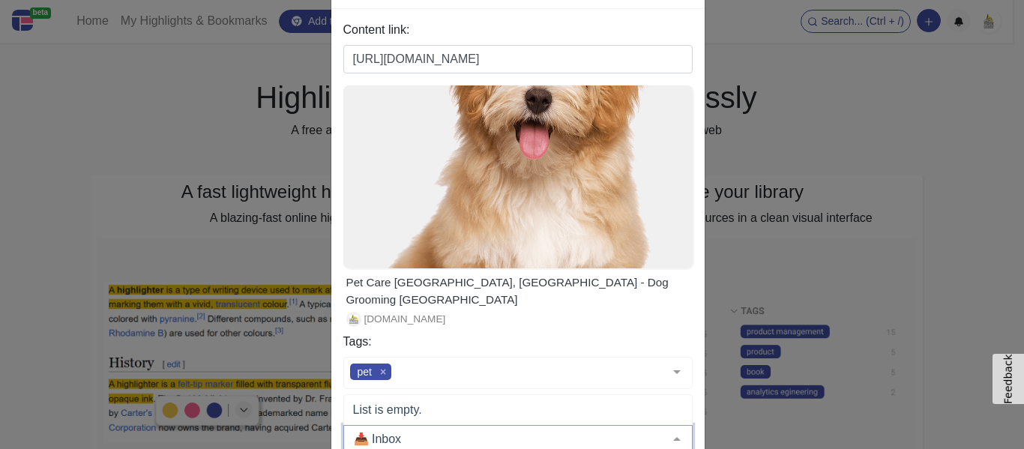
scroll to position [139, 0]
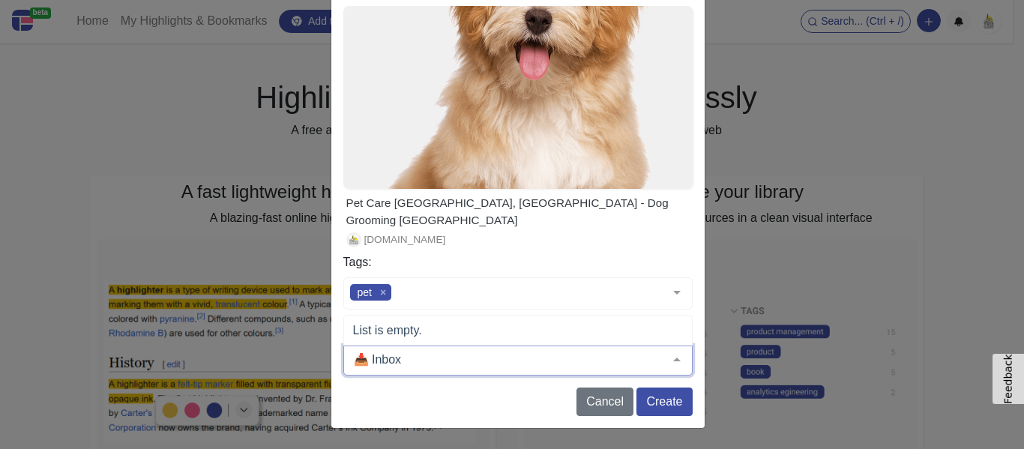
click at [456, 354] on input "text" at bounding box center [506, 359] width 312 height 15
drag, startPoint x: 390, startPoint y: 329, endPoint x: 342, endPoint y: 331, distance: 48.0
click at [344, 331] on span "List is empty." at bounding box center [518, 330] width 348 height 30
click at [500, 363] on input "text" at bounding box center [506, 359] width 312 height 15
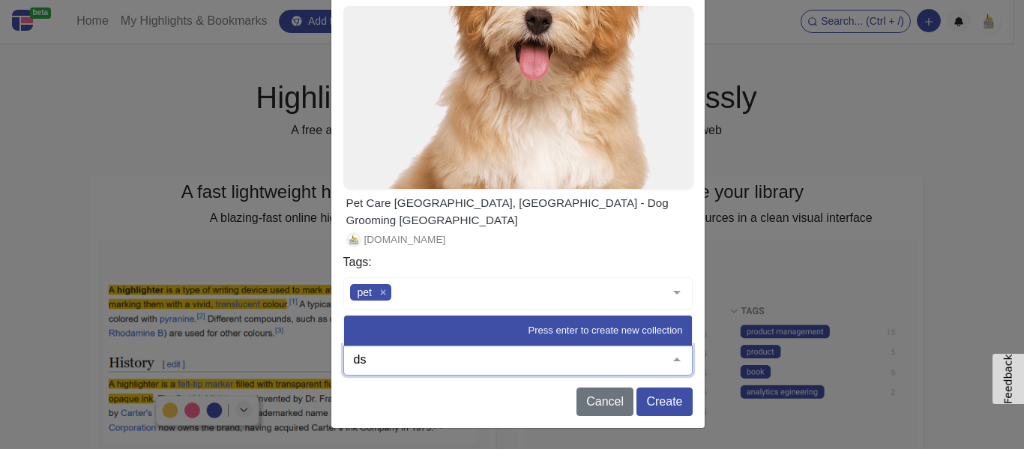
type input "d"
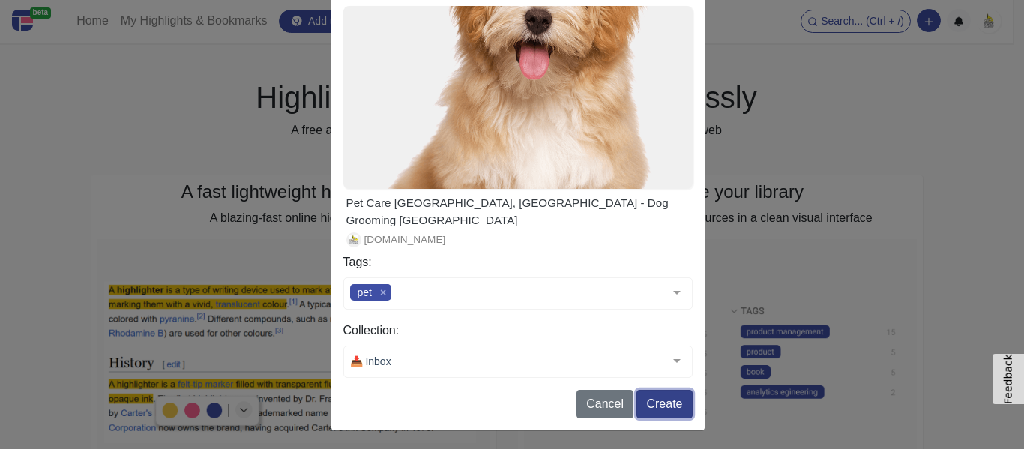
click at [679, 410] on button "Create" at bounding box center [663, 404] width 55 height 28
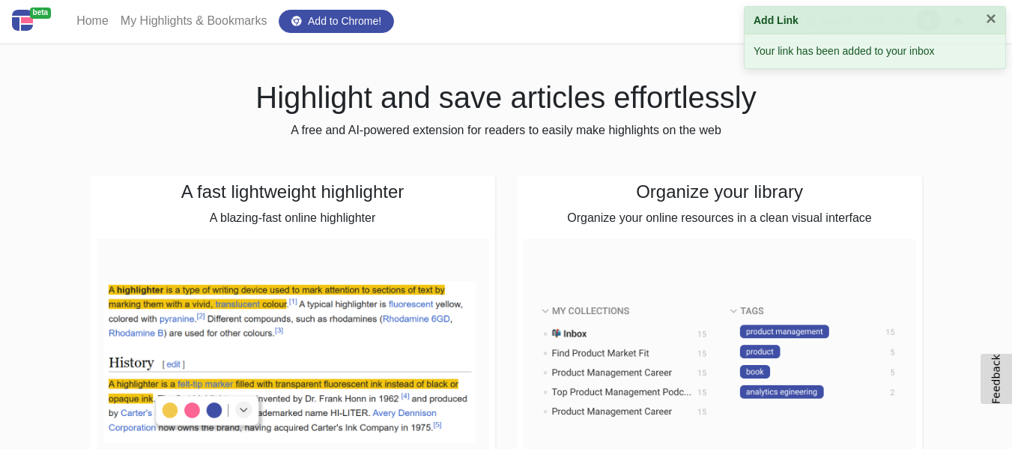
click at [862, 53] on div "Your link has been added to your inbox" at bounding box center [875, 51] width 261 height 34
click at [227, 85] on h1 "Highlight and save articles effortlessly" at bounding box center [507, 97] width 832 height 36
click at [998, 15] on header "Add Link ×" at bounding box center [875, 21] width 261 height 28
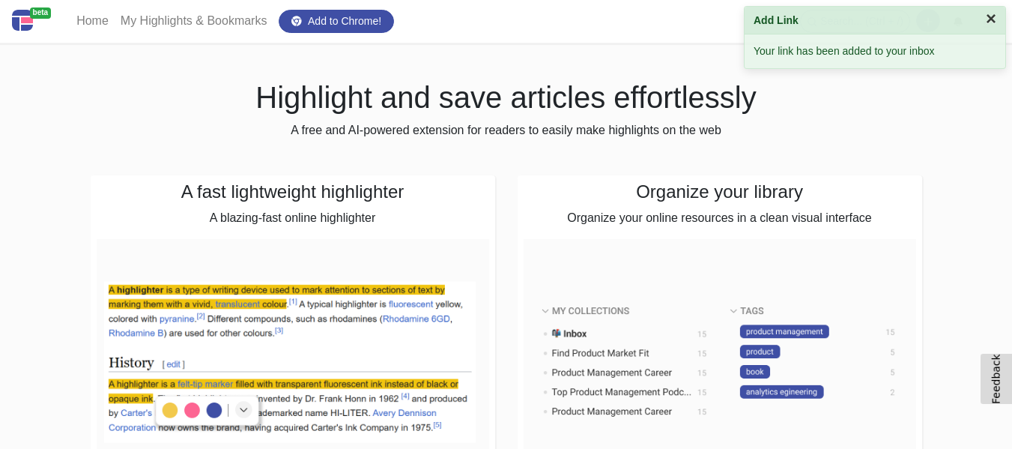
click at [995, 17] on button "×" at bounding box center [991, 19] width 10 height 18
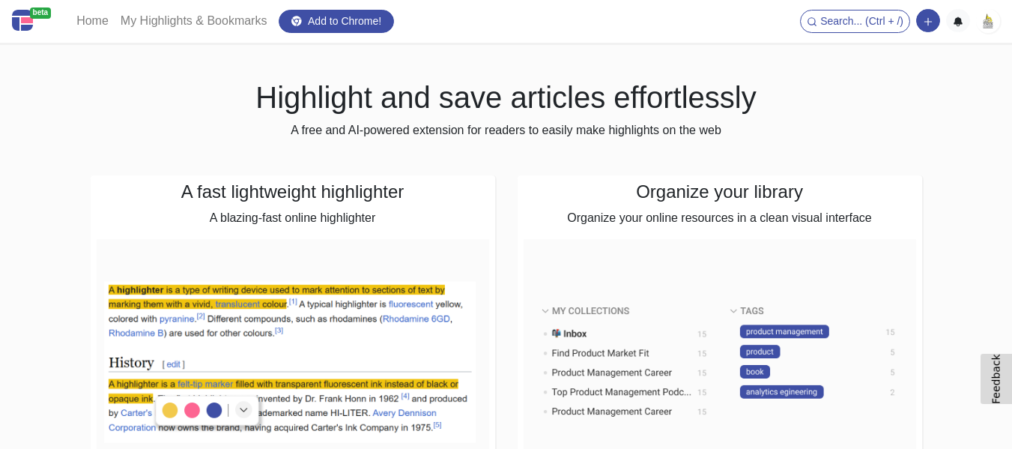
click at [982, 19] on img at bounding box center [988, 21] width 24 height 24
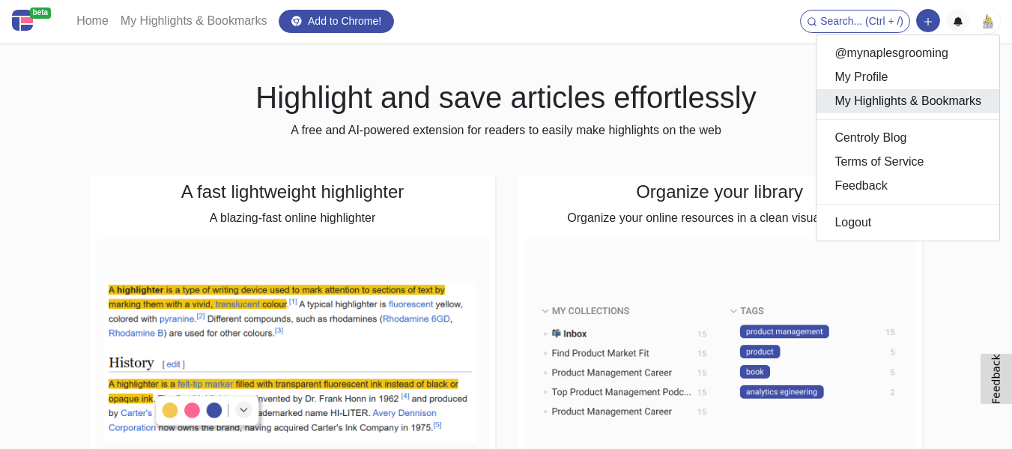
click at [873, 98] on link "My Highlights & Bookmarks" at bounding box center [908, 101] width 183 height 24
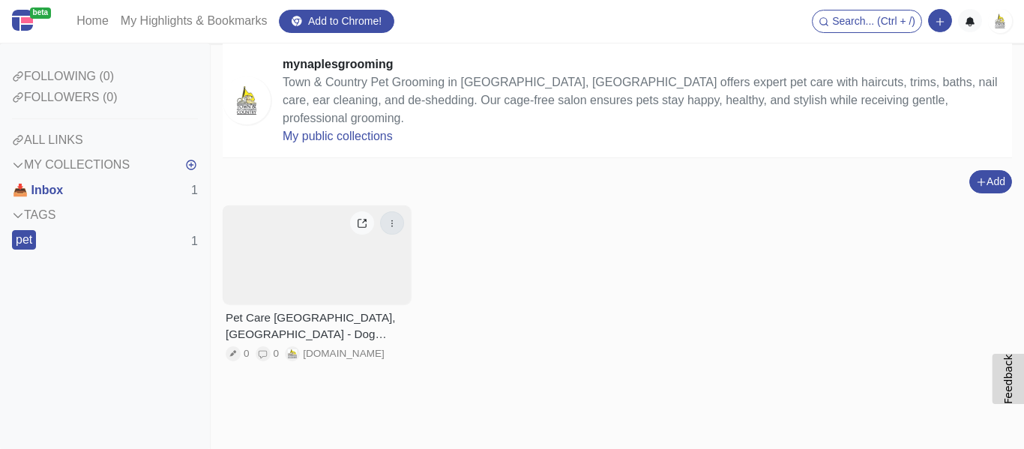
click at [401, 211] on button "button" at bounding box center [392, 222] width 24 height 23
click at [335, 243] on link "Edit" at bounding box center [344, 255] width 118 height 24
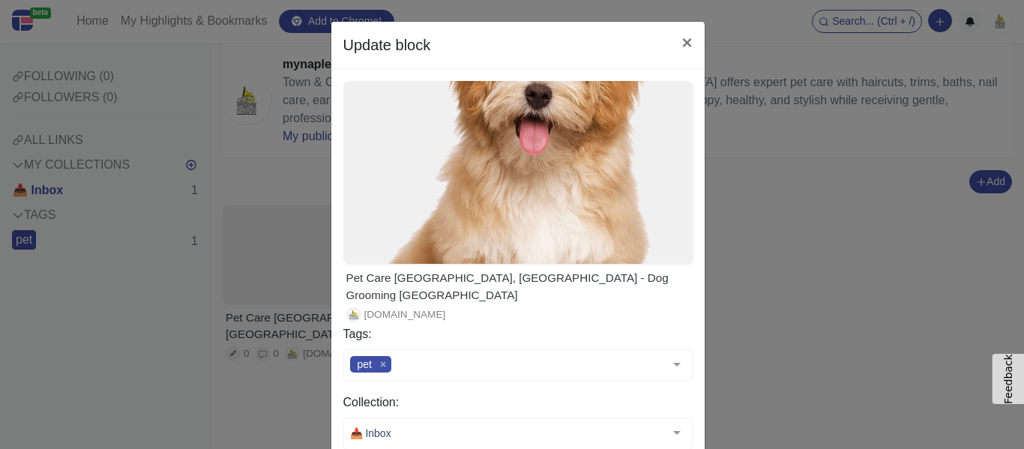
click at [781, 217] on div "Update block × Pet Care Naples, FL - Dog Grooming Estero & Golden Gate mynaples…" at bounding box center [512, 224] width 1024 height 449
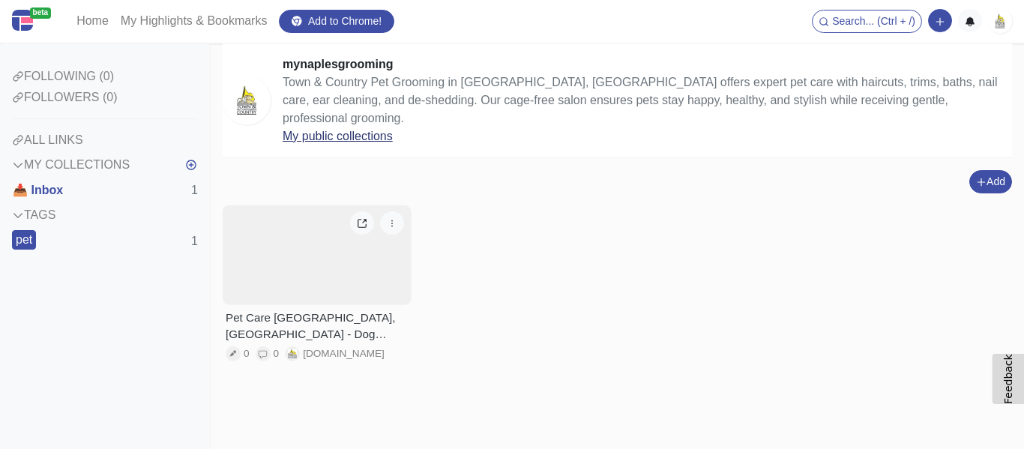
click at [363, 130] on link "My public collections" at bounding box center [338, 136] width 110 height 13
click at [357, 220] on icon at bounding box center [361, 224] width 8 height 8
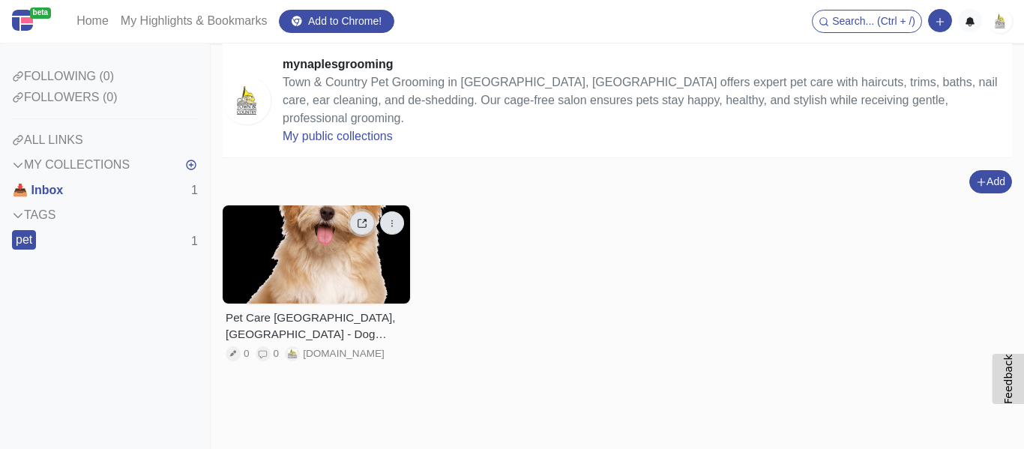
click at [393, 218] on icon "button" at bounding box center [392, 223] width 10 height 10
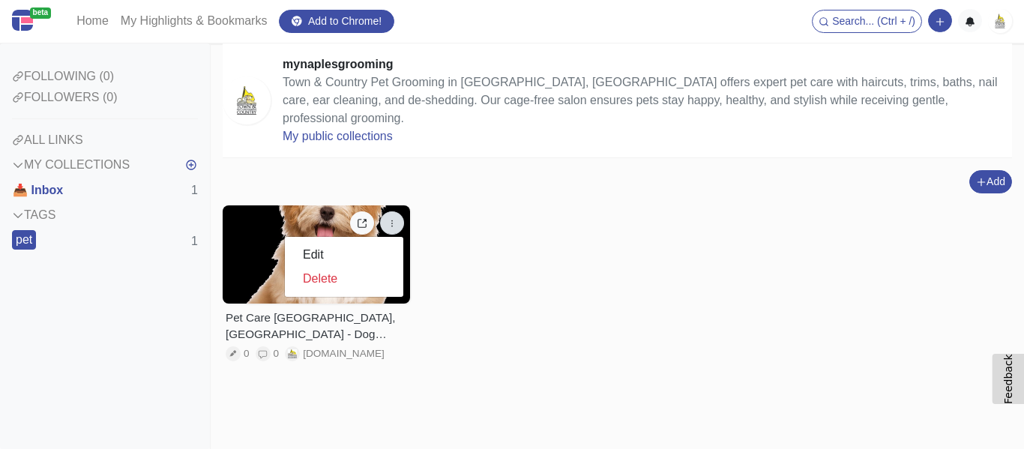
click at [531, 229] on div "Pet Care Naples, FL - Dog Grooming Estero & Golden Gate 0 0 mynaplesgrooming.co…" at bounding box center [617, 294] width 789 height 178
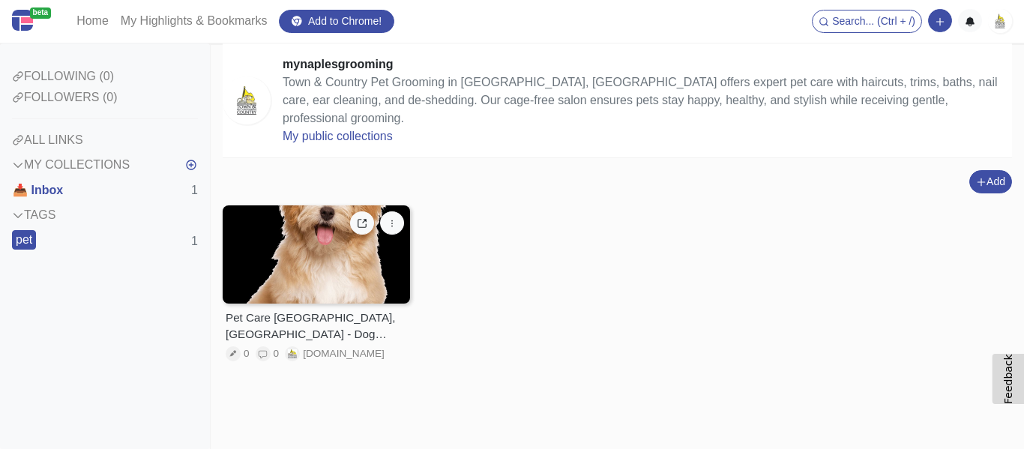
click at [338, 346] on span "mynaplesgrooming.com" at bounding box center [344, 353] width 82 height 15
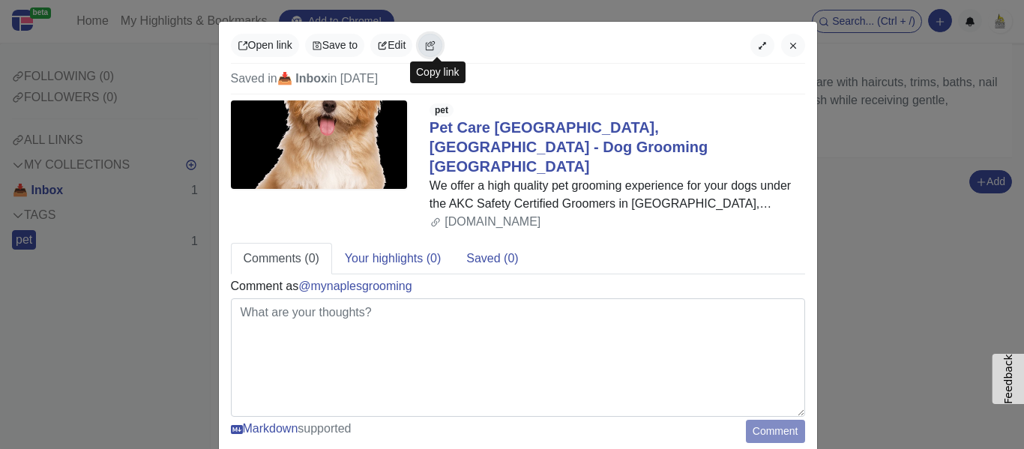
click at [430, 47] on icon "button" at bounding box center [429, 44] width 5 height 5
click at [382, 46] on icon "button" at bounding box center [382, 45] width 10 height 10
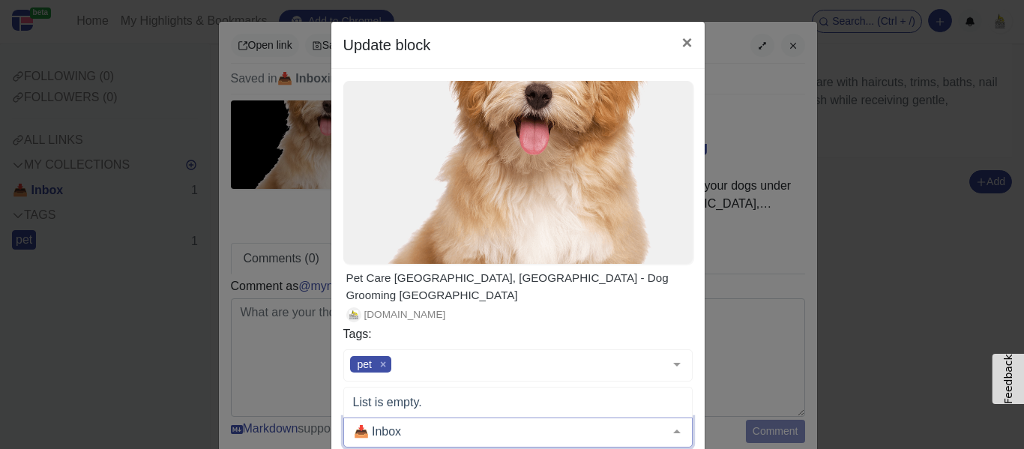
click at [458, 436] on div at bounding box center [517, 432] width 349 height 30
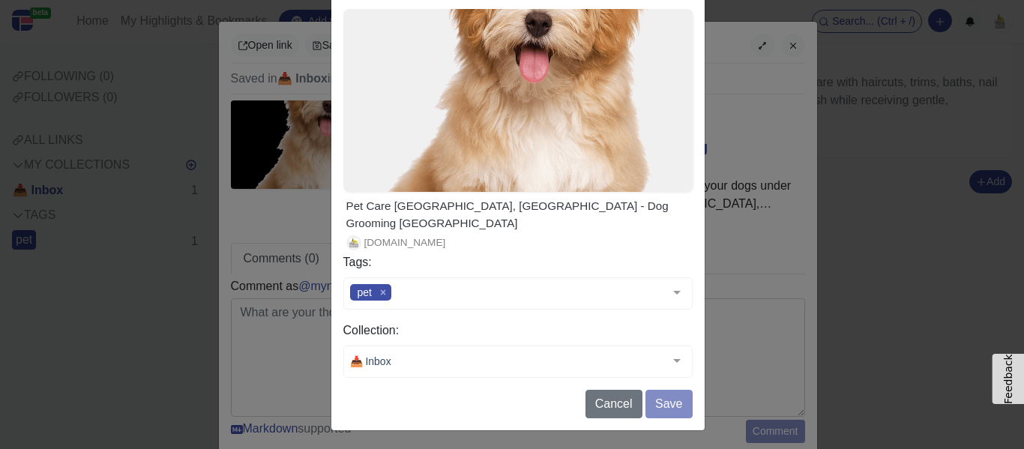
click at [997, 164] on div "Update block × Pet Care Naples, FL - Dog Grooming Estero & Golden Gate mynaples…" at bounding box center [512, 224] width 1024 height 449
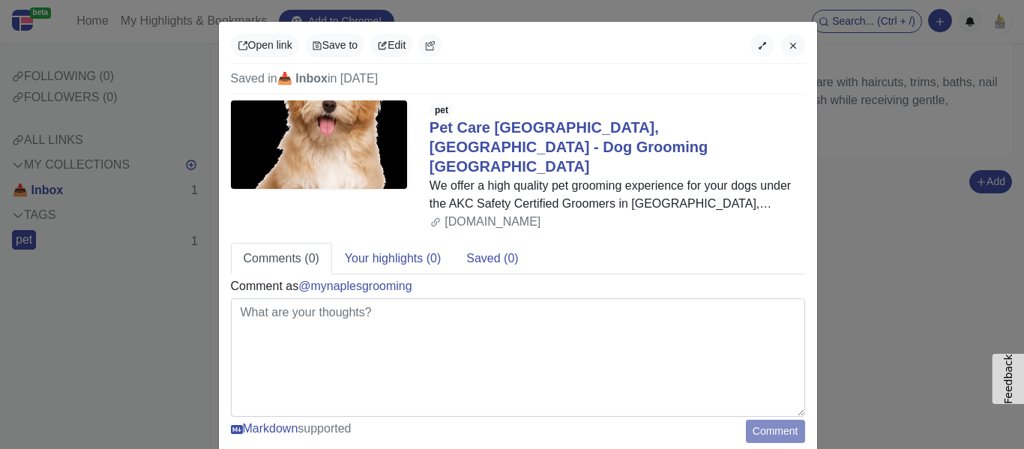
click at [908, 94] on div "Open link Save to Edit Saved in 📥 Inbox in 2025-09-10 pet Pet Care Naples, FL -…" at bounding box center [512, 224] width 1024 height 449
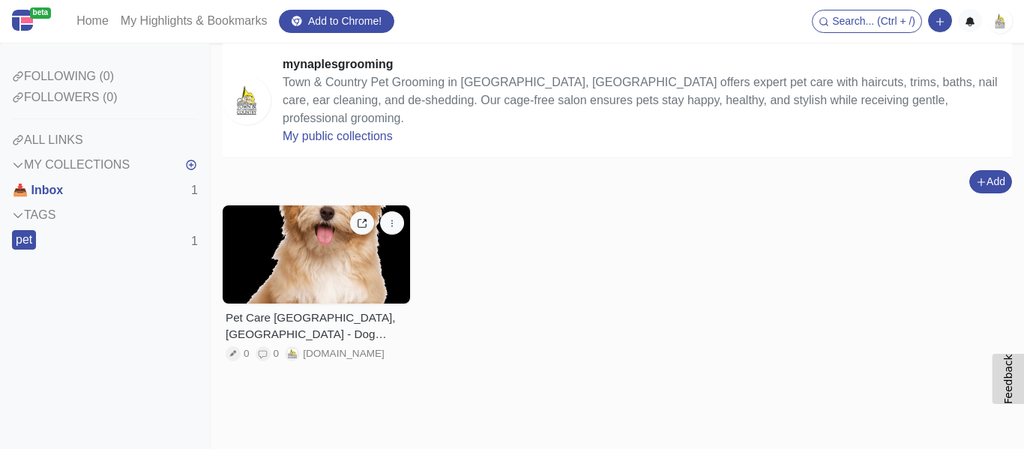
click at [1001, 25] on img at bounding box center [1000, 21] width 24 height 24
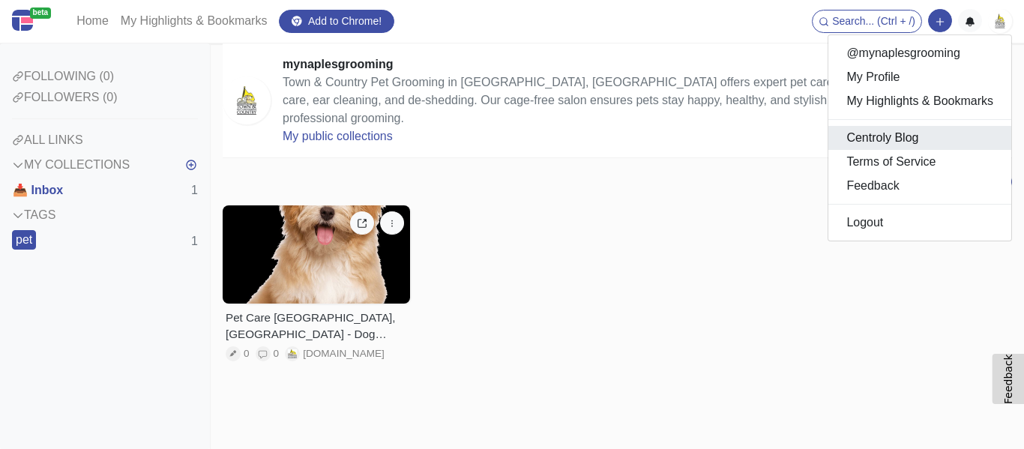
click at [898, 140] on link "Centroly Blog" at bounding box center [919, 138] width 183 height 24
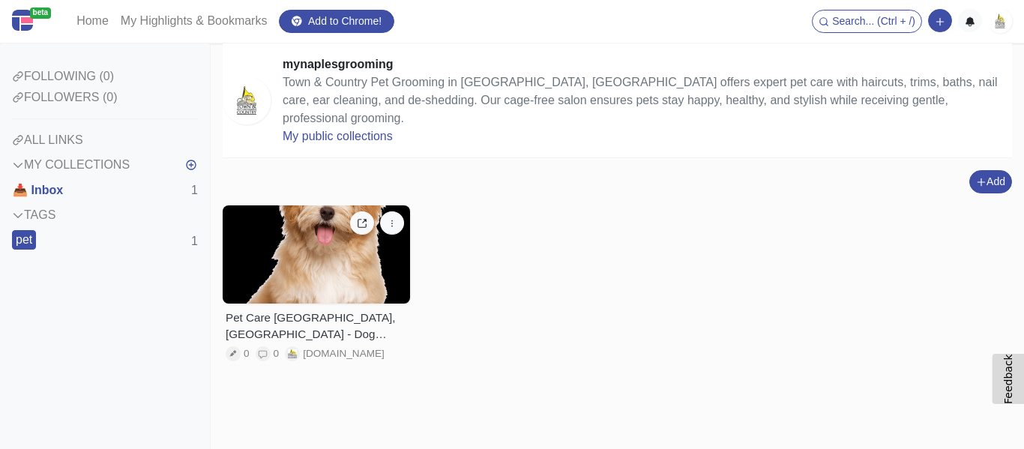
click at [999, 21] on img at bounding box center [1000, 21] width 24 height 24
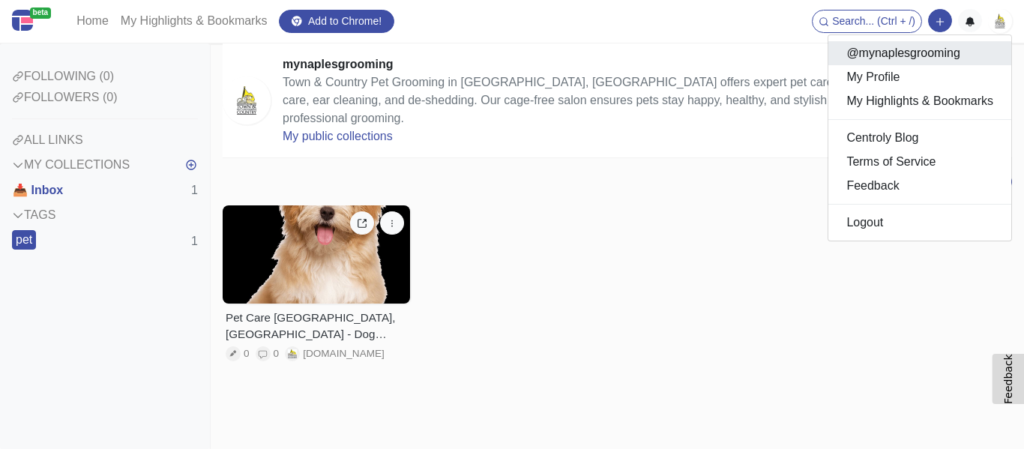
click at [894, 60] on link "@mynaplesgrooming" at bounding box center [919, 53] width 183 height 24
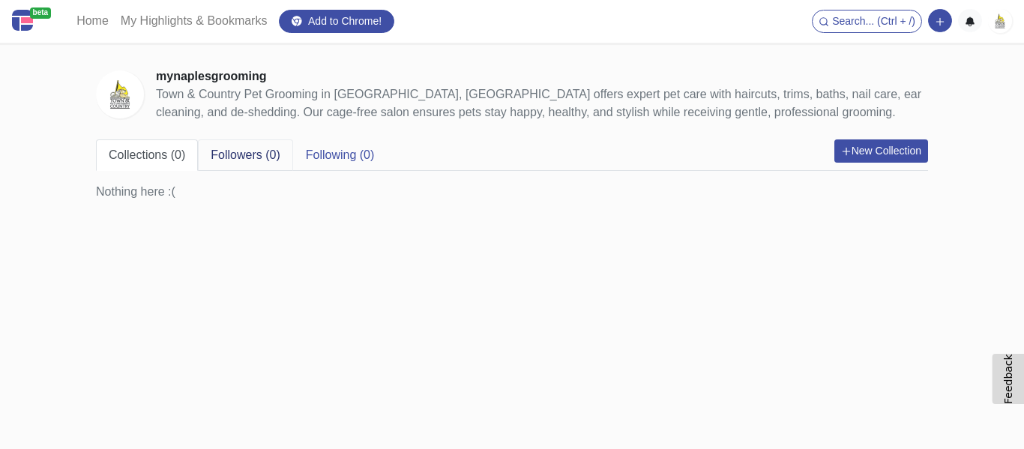
click at [262, 154] on link "Followers (0)" at bounding box center [245, 154] width 94 height 31
click at [357, 154] on link "Following (0)" at bounding box center [340, 154] width 94 height 31
click at [169, 157] on link "Collections (0)" at bounding box center [147, 154] width 102 height 31
click at [1012, 22] on nav "beta Home My Highlights & Bookmarks Add to Chrome! Search... (Ctrl + /) Add a l…" at bounding box center [512, 21] width 1024 height 43
click at [1011, 16] on nav "beta Home My Highlights & Bookmarks Add to Chrome! Search... (Ctrl + /) Add a l…" at bounding box center [512, 21] width 1024 height 43
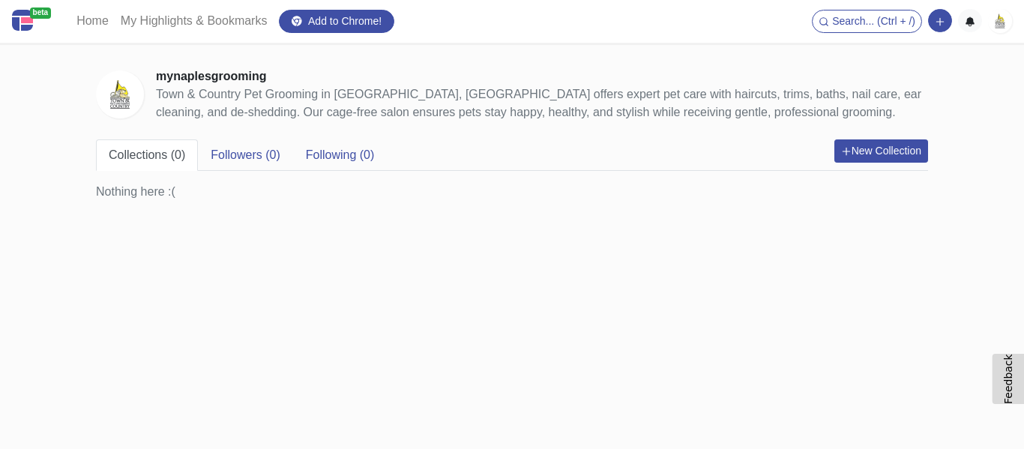
click at [992, 16] on img at bounding box center [1000, 21] width 24 height 24
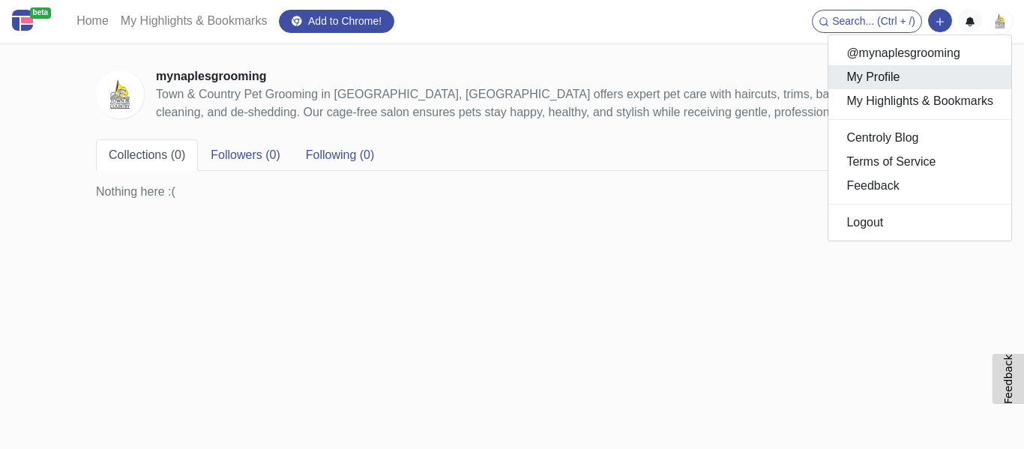
click at [899, 79] on link "My Profile" at bounding box center [919, 77] width 183 height 24
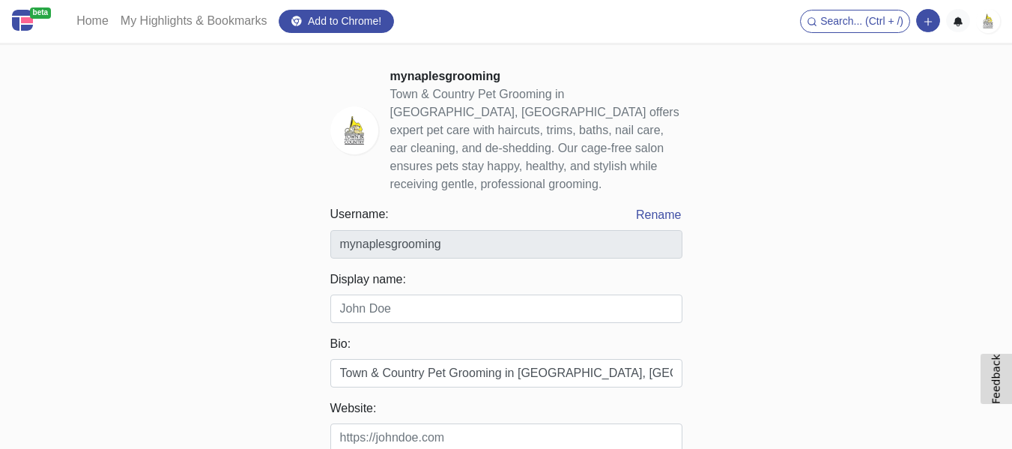
click at [988, 19] on img at bounding box center [988, 21] width 24 height 24
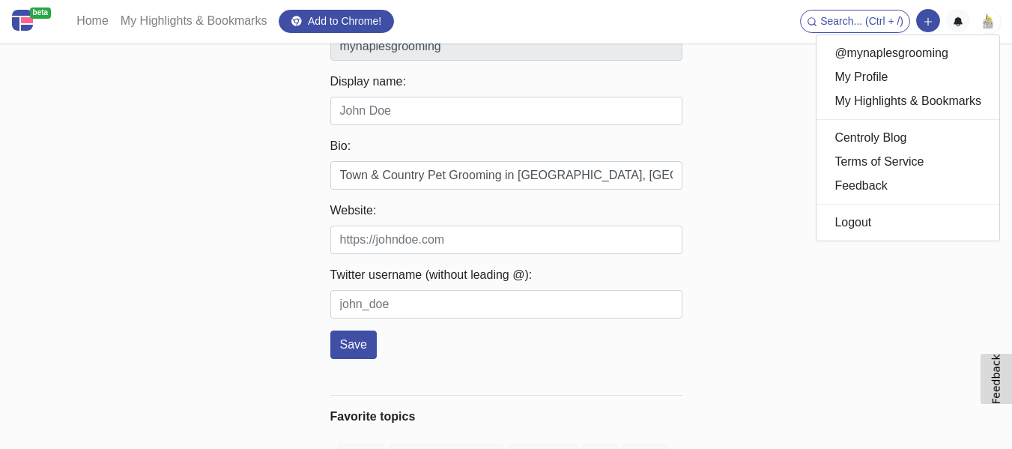
scroll to position [225, 0]
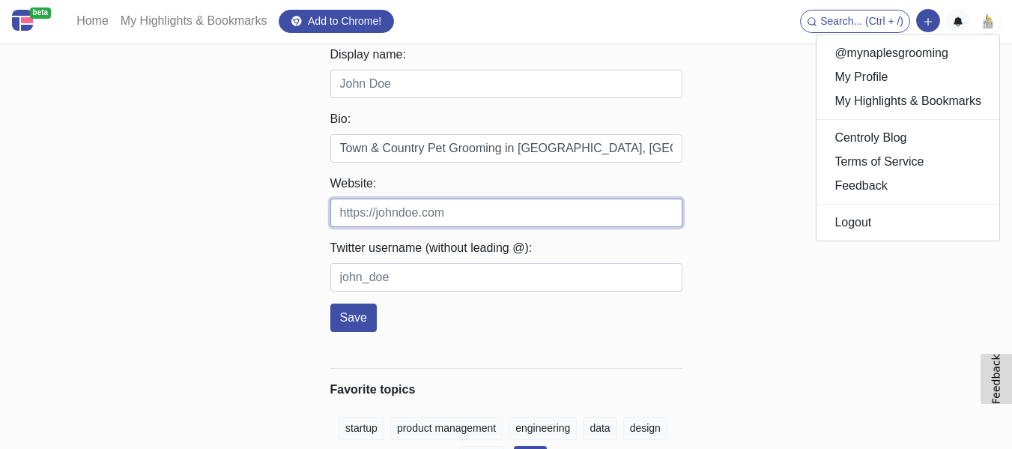
click at [407, 199] on input "Website:" at bounding box center [506, 213] width 352 height 28
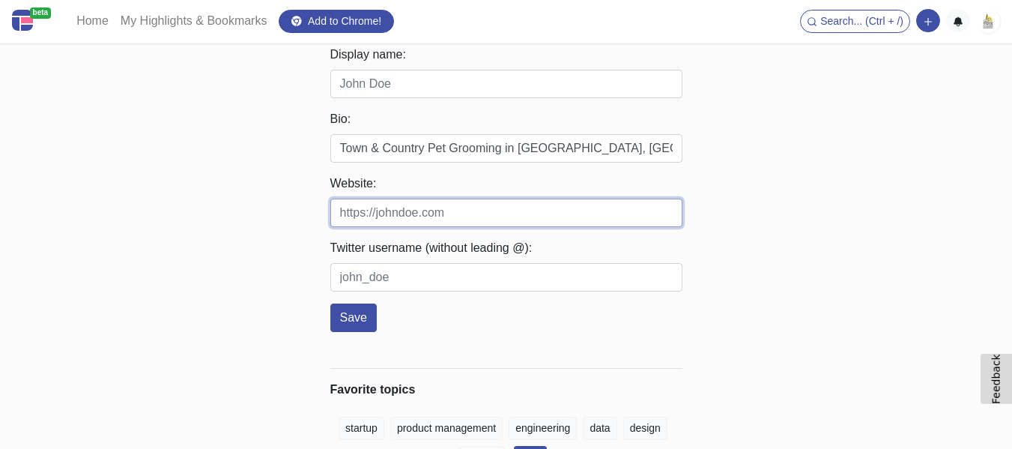
paste input "https://mynaplesgrooming.com/"
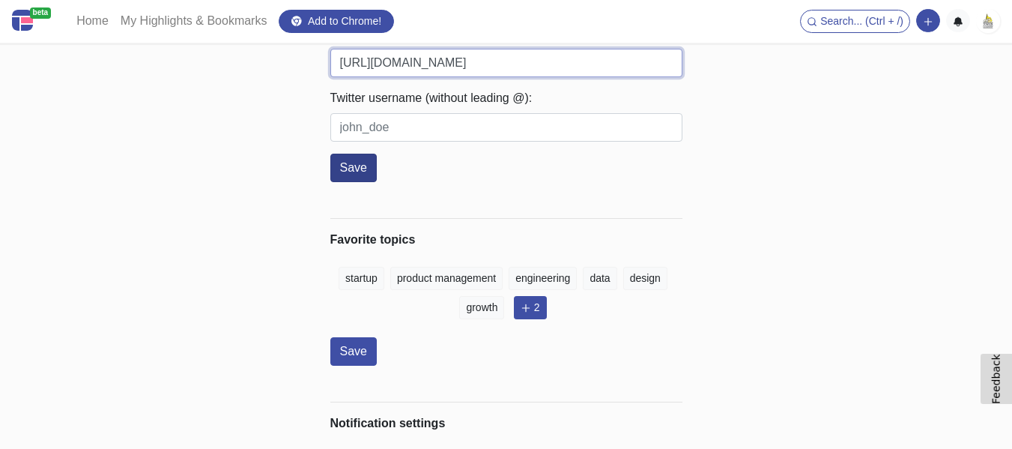
type input "https://mynaplesgrooming.com/"
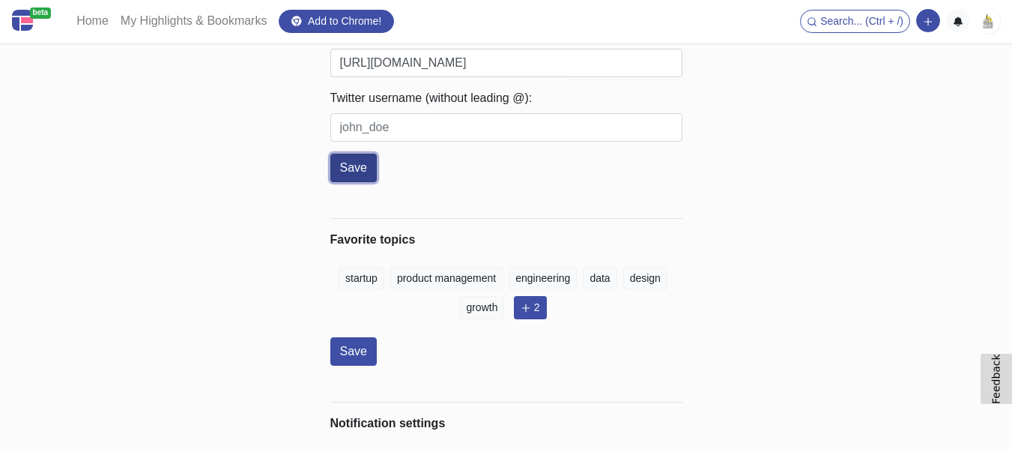
click at [364, 156] on button "Save" at bounding box center [353, 168] width 46 height 28
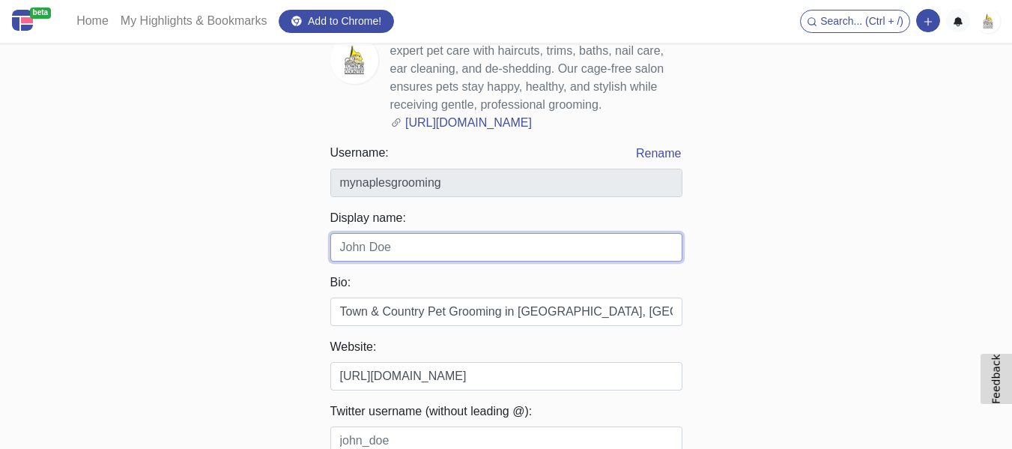
scroll to position [71, 0]
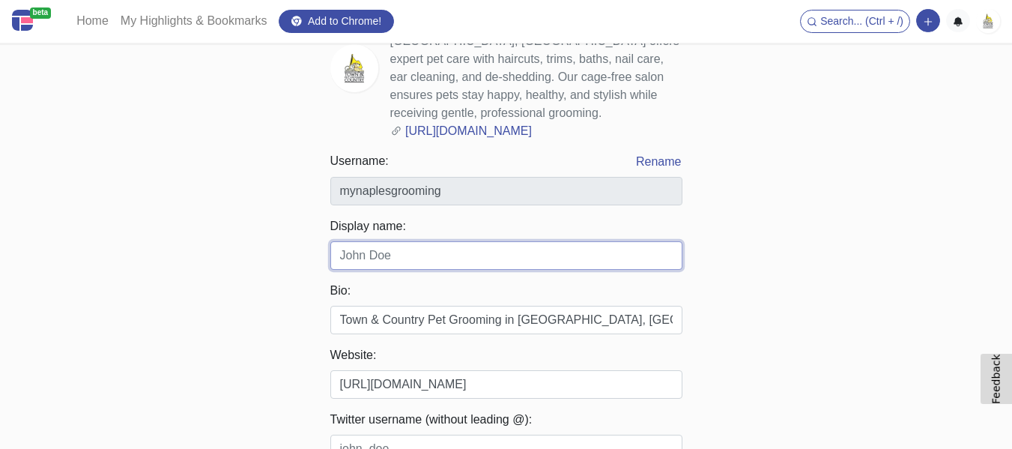
click at [390, 241] on input "Display name:" at bounding box center [506, 255] width 352 height 28
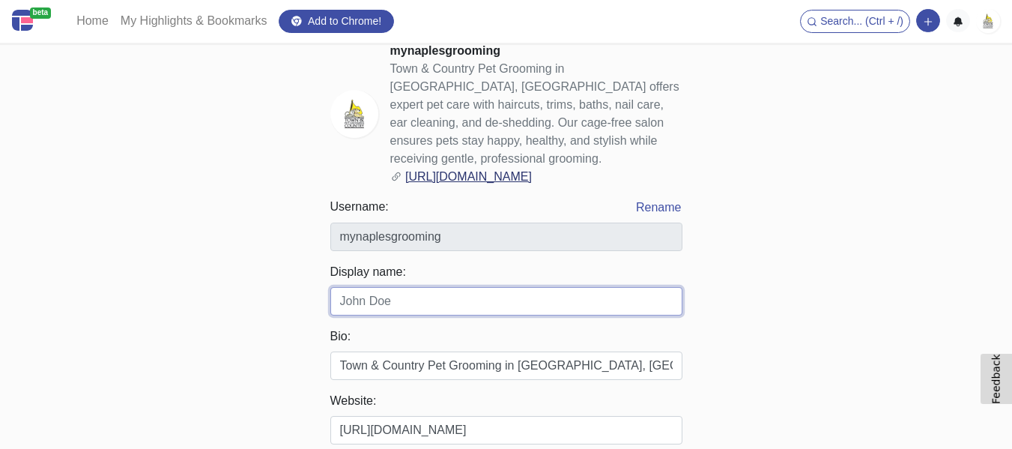
scroll to position [0, 0]
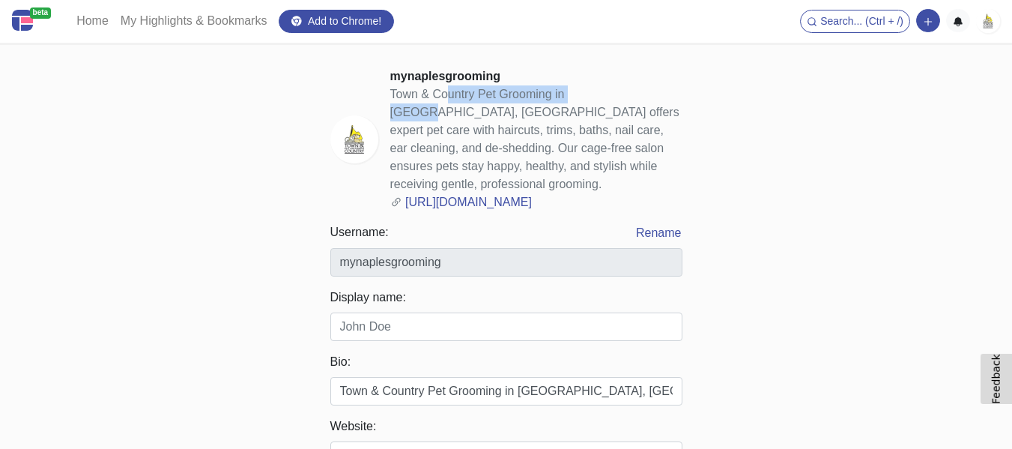
drag, startPoint x: 387, startPoint y: 94, endPoint x: 555, endPoint y: 94, distance: 167.9
click at [555, 94] on div "mynaplesgrooming Town & Country Pet Grooming in Naples, FL offers expert pet ca…" at bounding box center [506, 139] width 352 height 144
copy div "Town & Country Pet Grooming"
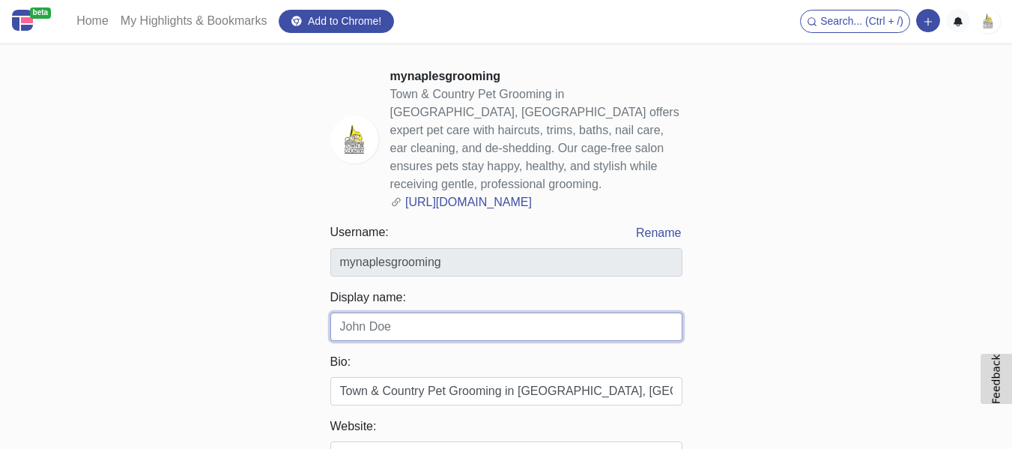
click at [393, 313] on input "Display name:" at bounding box center [506, 327] width 352 height 28
paste input "Town & Country Pet Grooming"
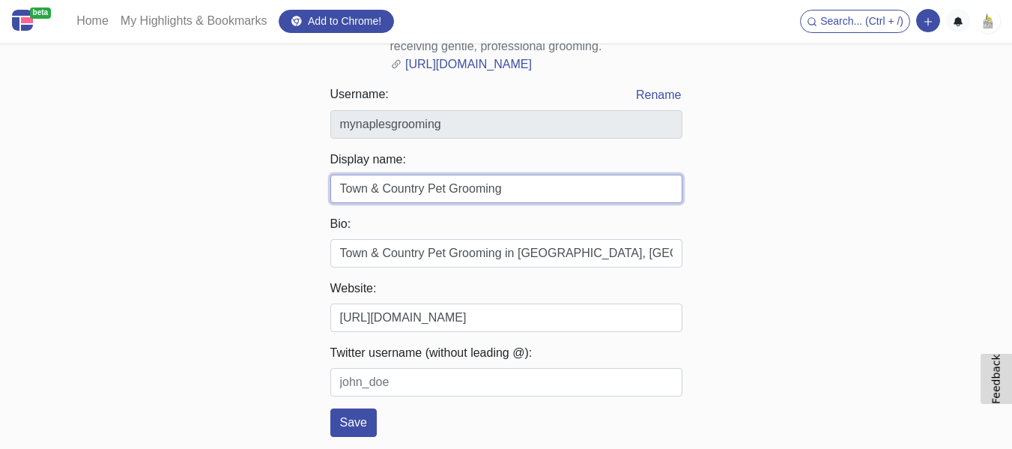
scroll to position [375, 0]
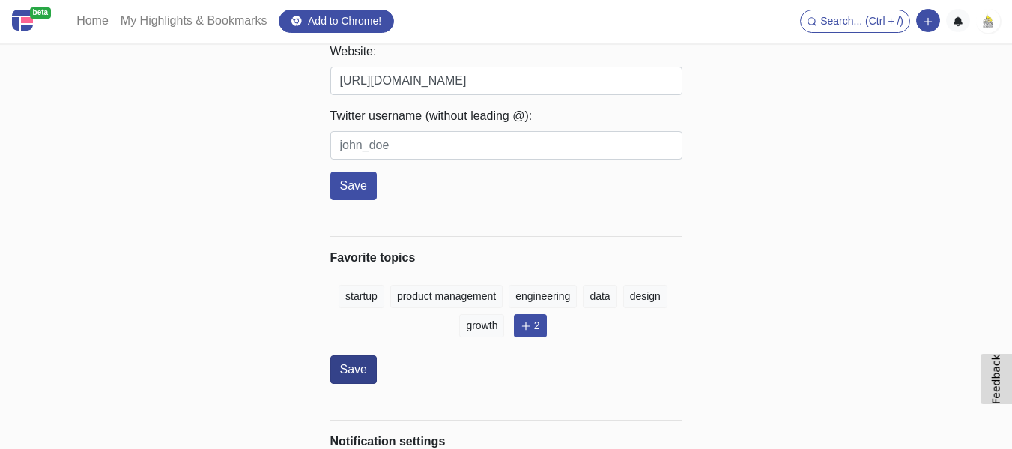
type input "Town & Country Pet Grooming"
click at [360, 355] on button "Save" at bounding box center [353, 369] width 46 height 28
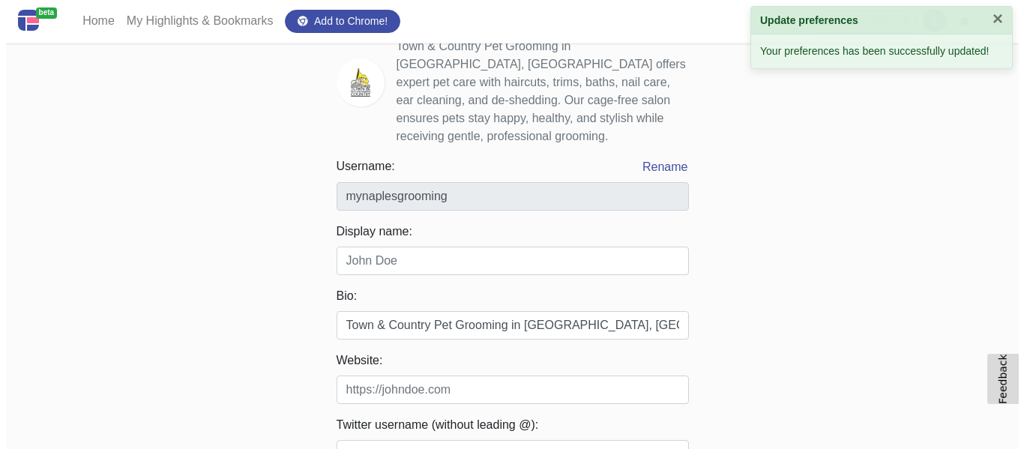
scroll to position [0, 0]
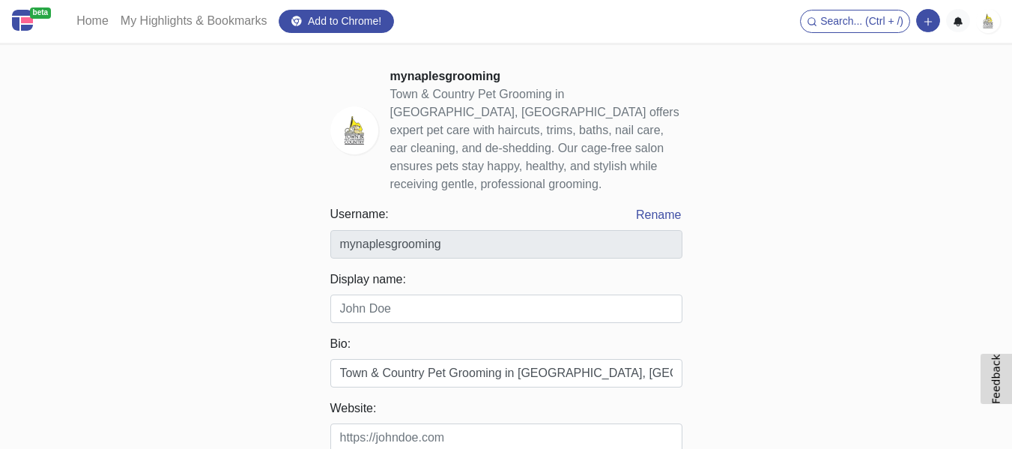
click at [986, 25] on img at bounding box center [988, 21] width 24 height 24
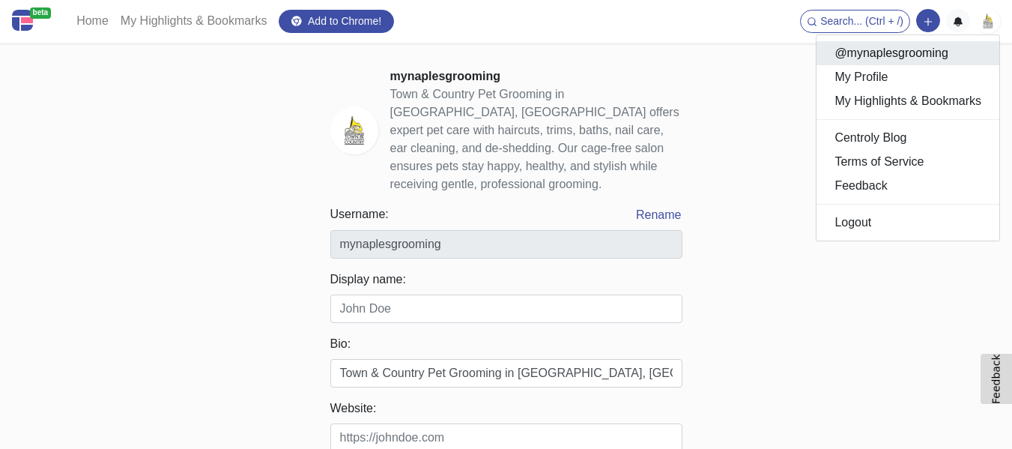
click at [858, 58] on link "@mynaplesgrooming" at bounding box center [908, 53] width 183 height 24
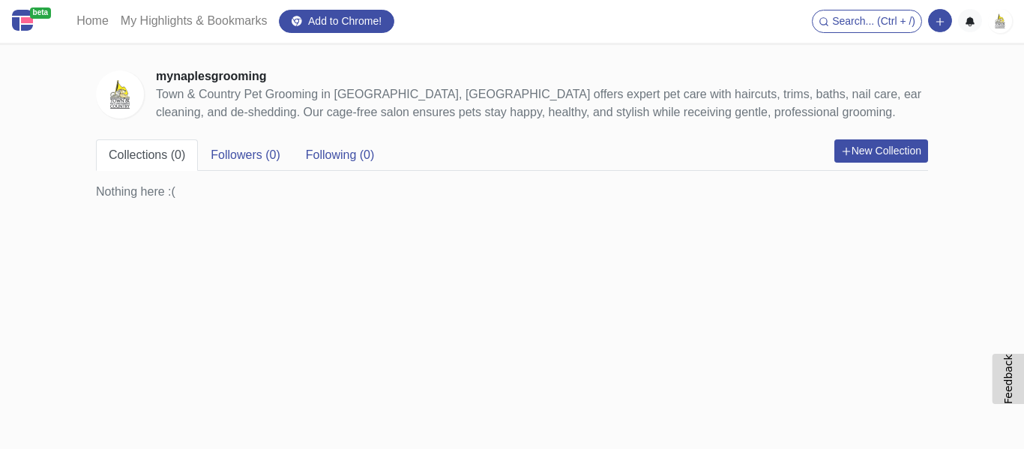
click at [1003, 22] on img at bounding box center [1000, 21] width 24 height 24
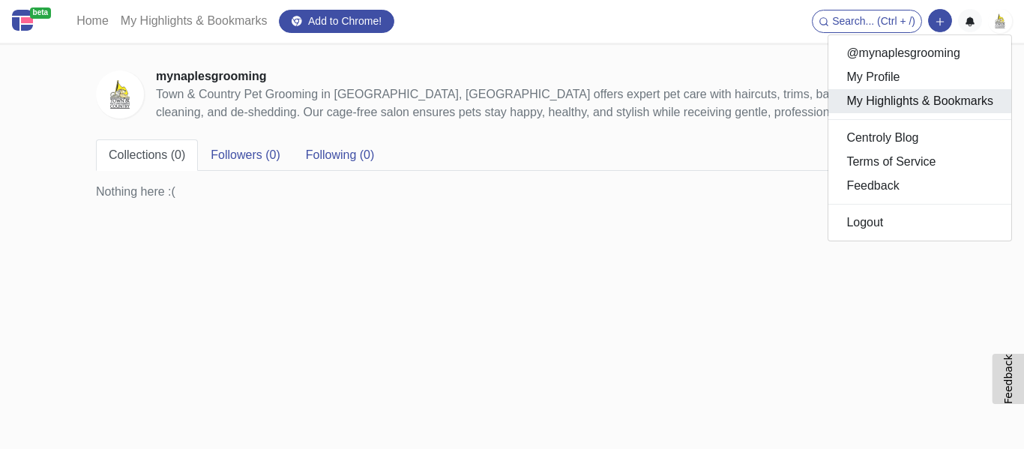
click at [892, 100] on link "My Highlights & Bookmarks" at bounding box center [919, 101] width 183 height 24
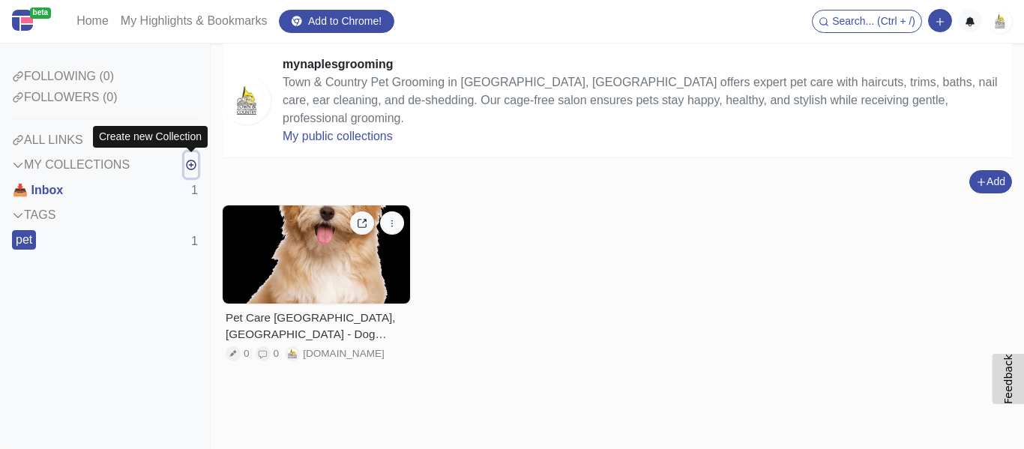
click at [192, 167] on icon "button" at bounding box center [191, 165] width 10 height 10
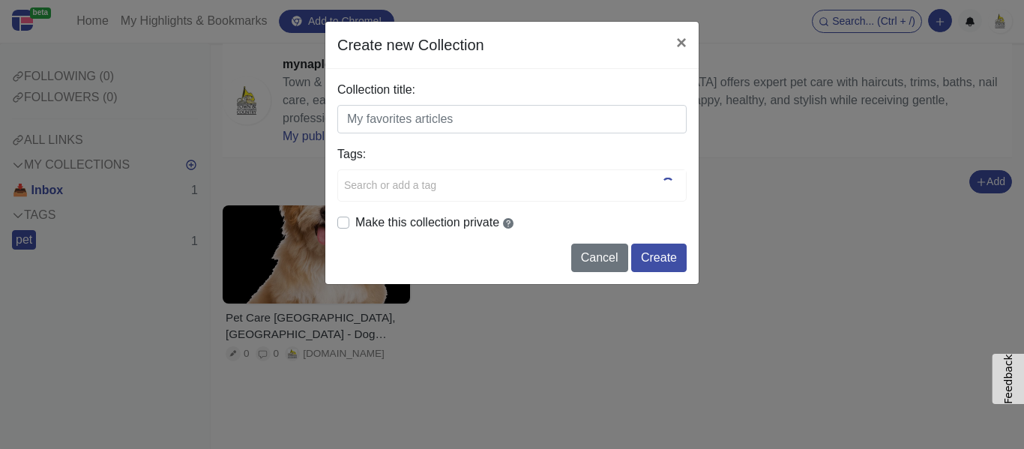
click at [422, 120] on input "Collection title:" at bounding box center [511, 119] width 349 height 28
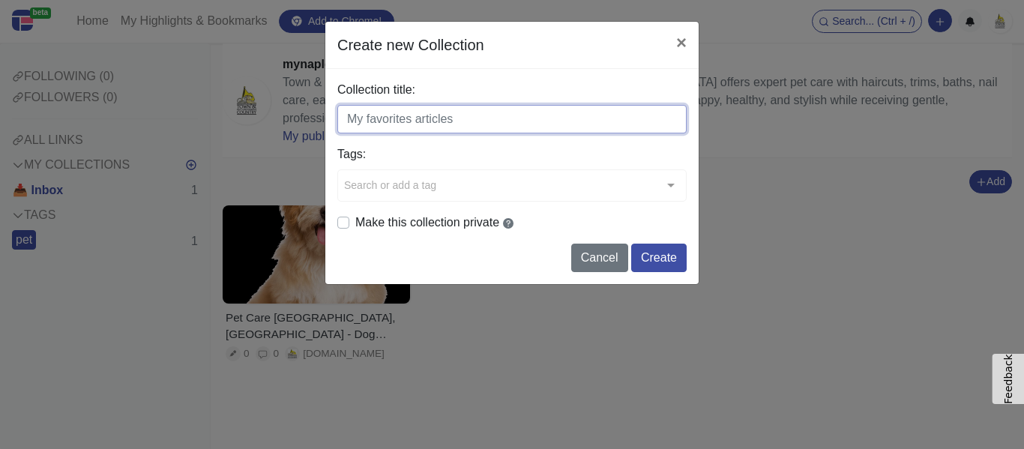
paste input "Town & Country Pet Grooming"
type input "Town & Country Pet Grooming"
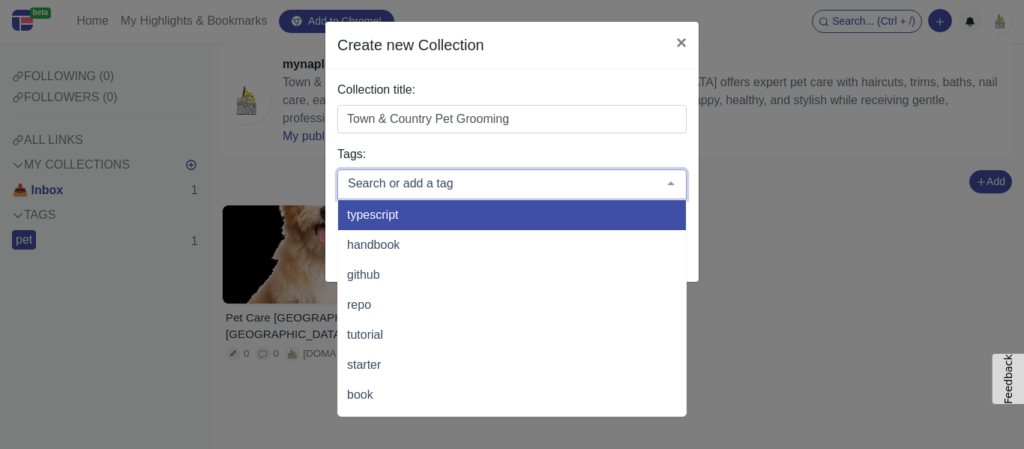
click at [615, 195] on div at bounding box center [511, 184] width 349 height 30
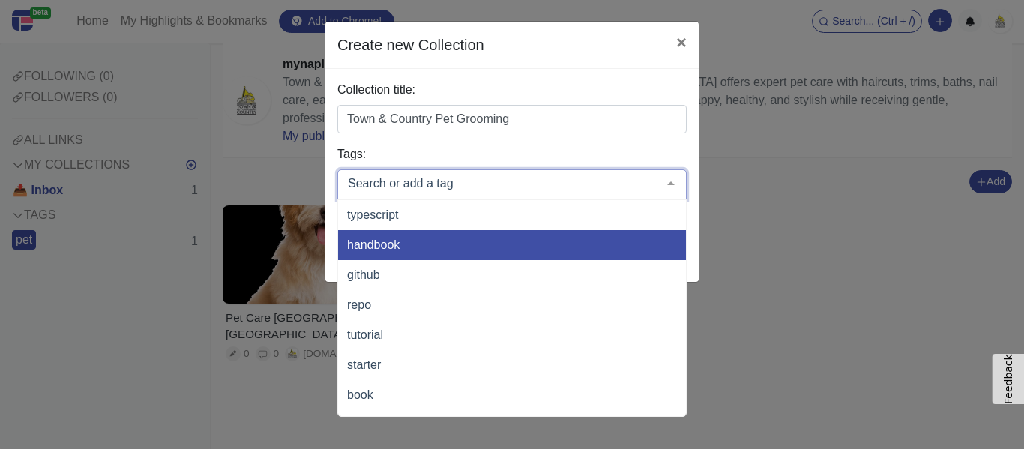
click at [802, 235] on div "Create new Collection × Collection title: Town & Country Pet Grooming Tags: typ…" at bounding box center [512, 224] width 1024 height 449
click at [465, 172] on div at bounding box center [511, 184] width 349 height 30
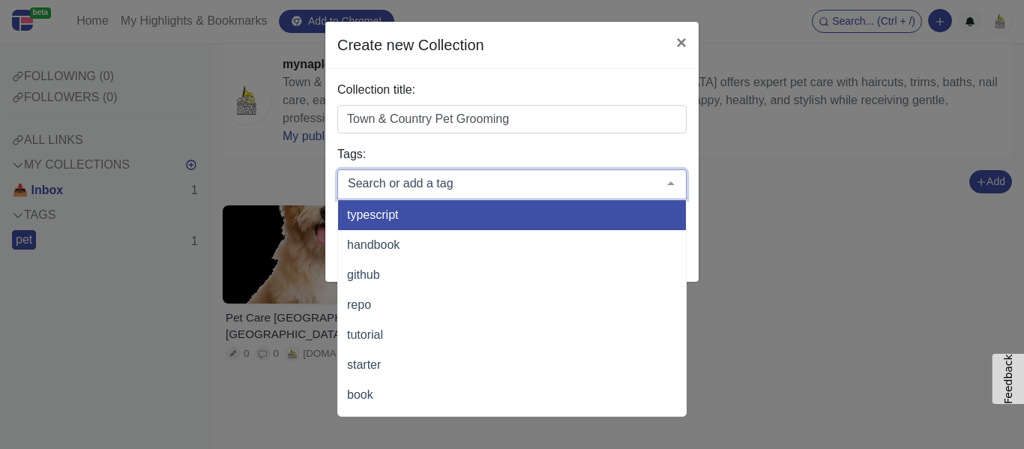
click at [401, 181] on input "text" at bounding box center [500, 183] width 312 height 15
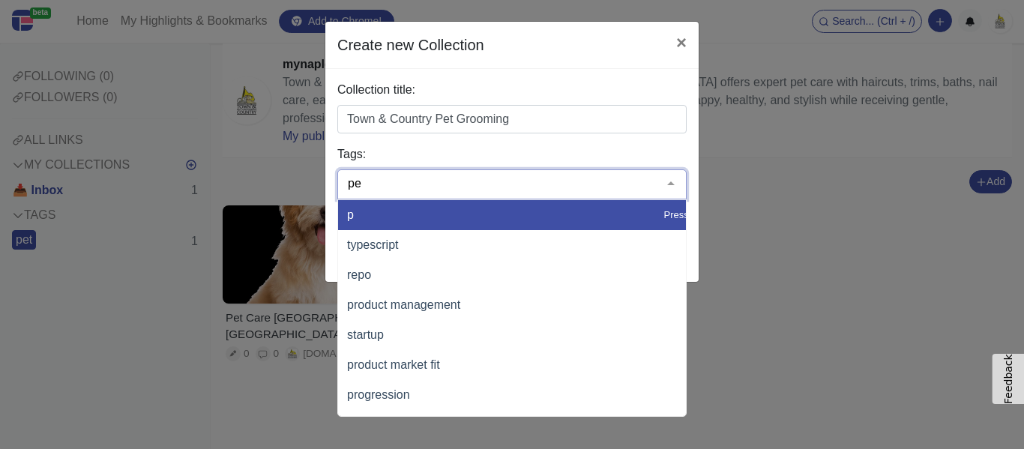
type input "pet"
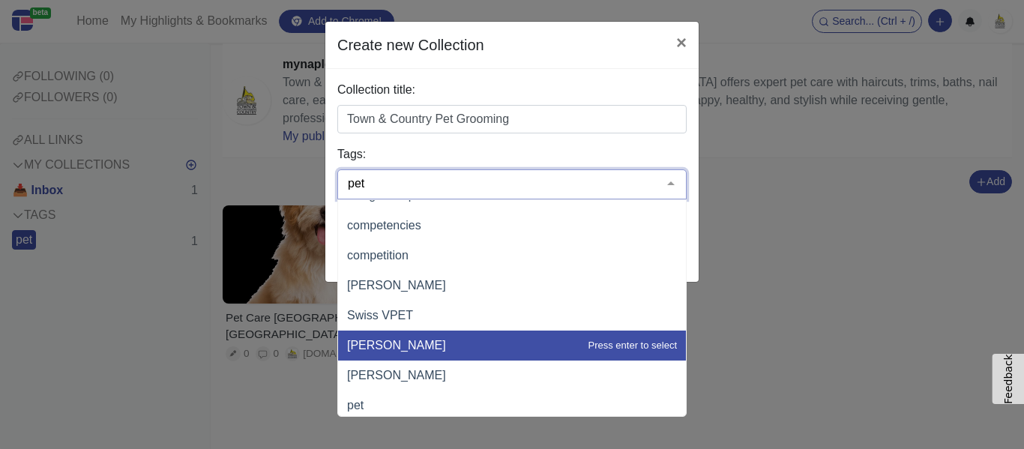
scroll to position [24, 0]
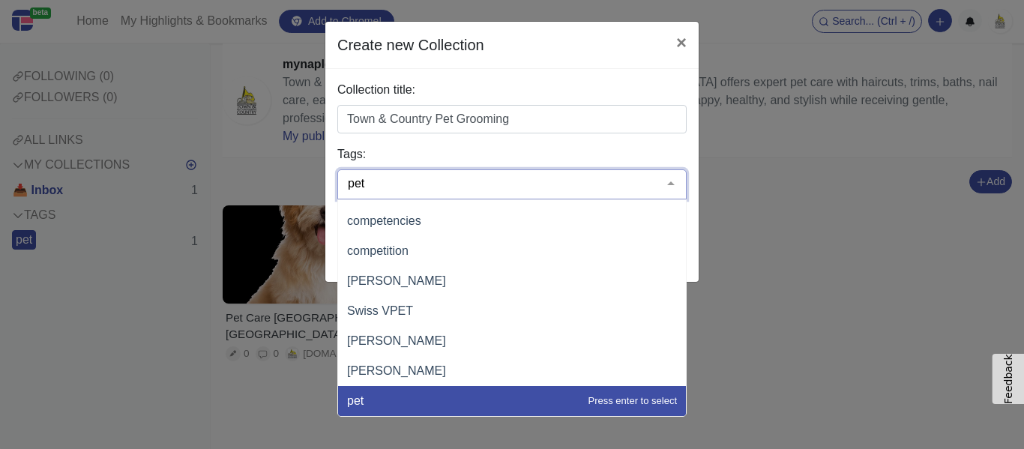
click at [393, 411] on span "pet" at bounding box center [512, 401] width 348 height 30
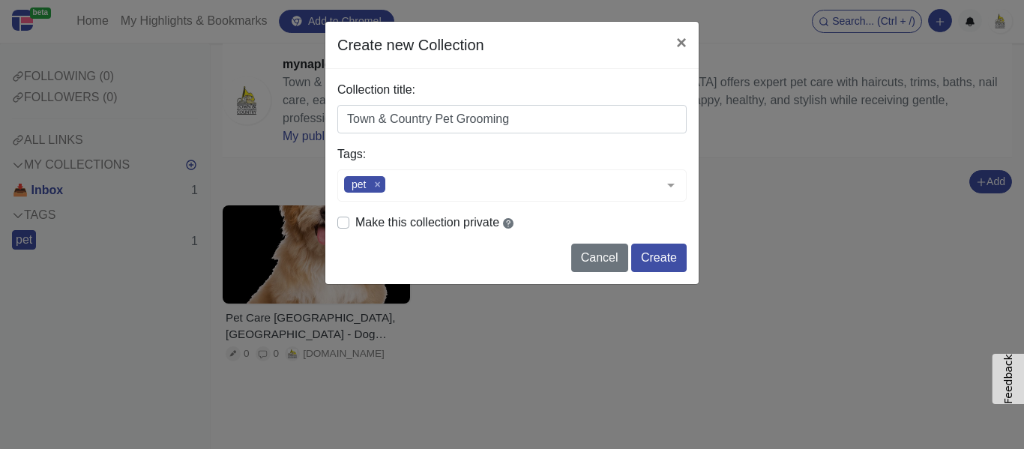
click at [778, 245] on div "Create new Collection × Collection title: Town & Country Pet Grooming Tags: pet…" at bounding box center [512, 224] width 1024 height 449
click at [659, 258] on button "Create" at bounding box center [658, 258] width 55 height 28
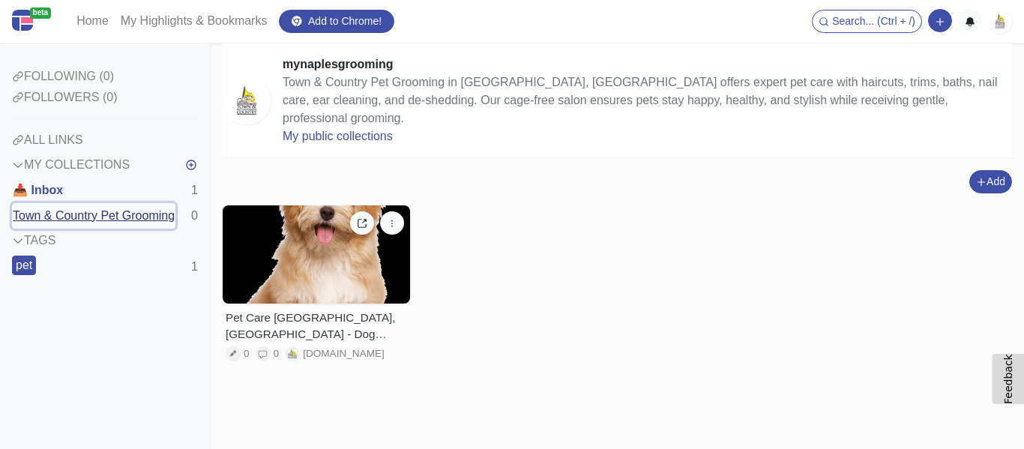
click at [97, 214] on button "Town & Country Pet Grooming" at bounding box center [93, 215] width 163 height 25
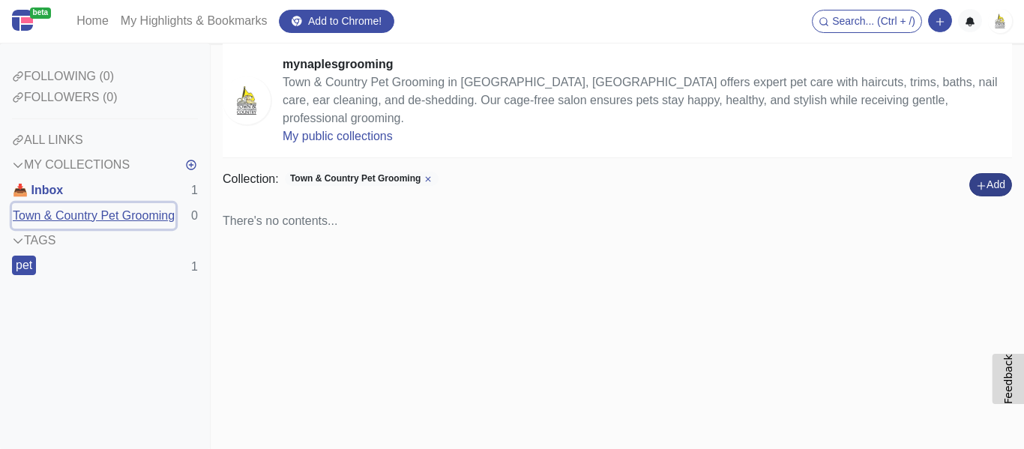
click at [1003, 173] on button "Add" at bounding box center [990, 184] width 43 height 23
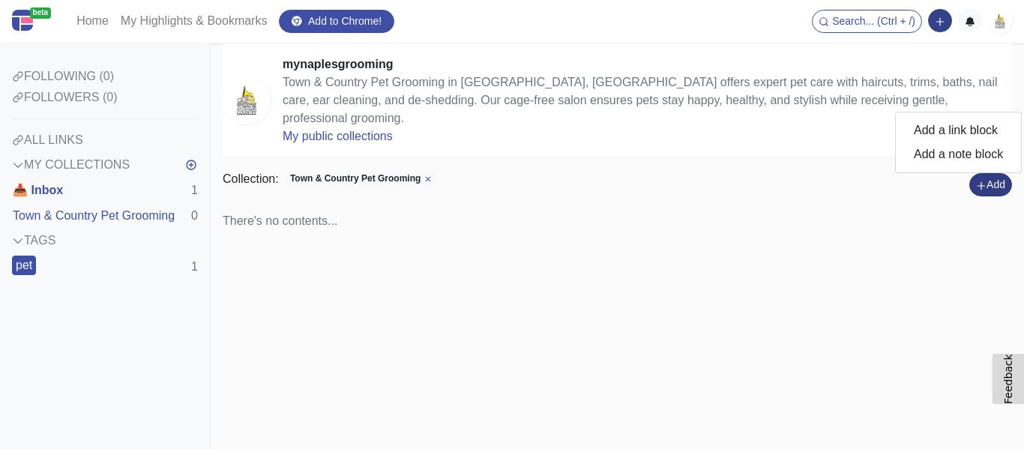
click at [942, 22] on icon "button" at bounding box center [940, 21] width 10 height 10
click at [988, 173] on button "Add" at bounding box center [990, 184] width 43 height 23
click at [927, 118] on button "Add a link block" at bounding box center [958, 130] width 125 height 24
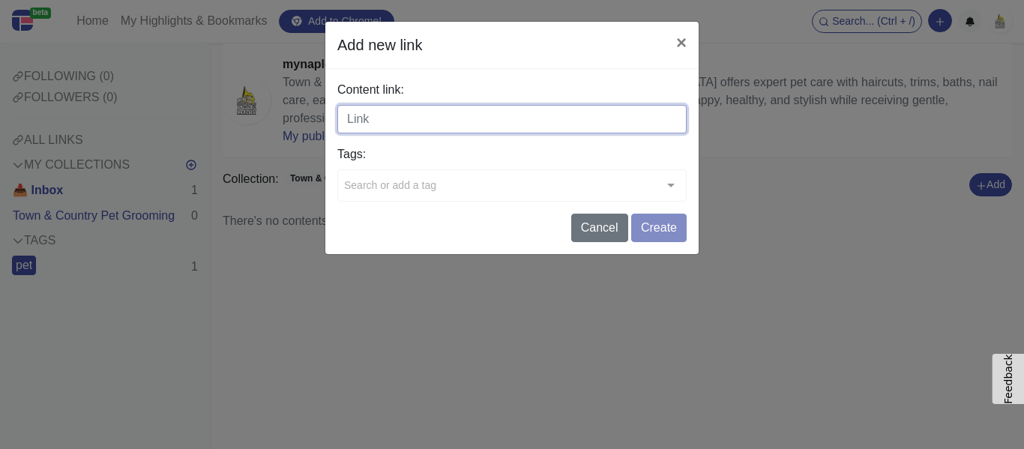
paste input "https://mynaplesgrooming.com/"
type input "https://mynaplesgrooming.com/"
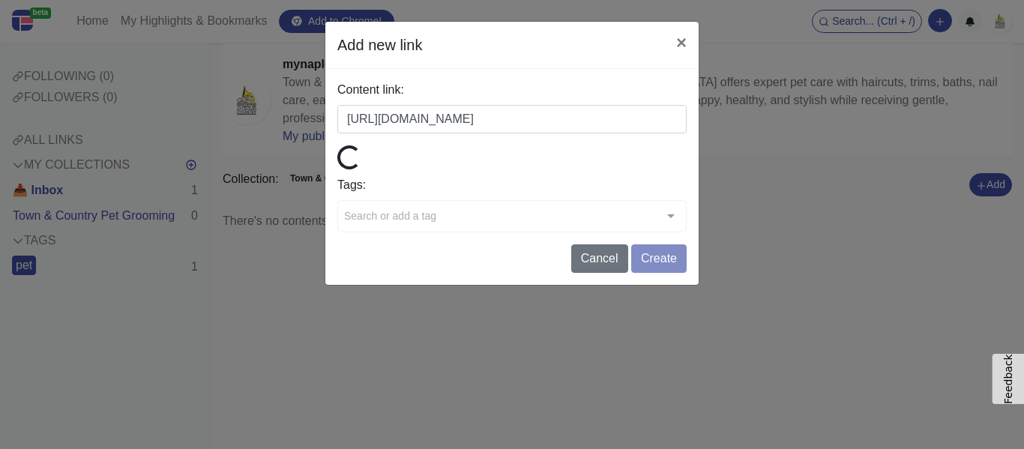
click at [652, 220] on form "Content link: https://mynaplesgrooming.com/ Tags: Search or add a tag typescrip…" at bounding box center [511, 177] width 349 height 192
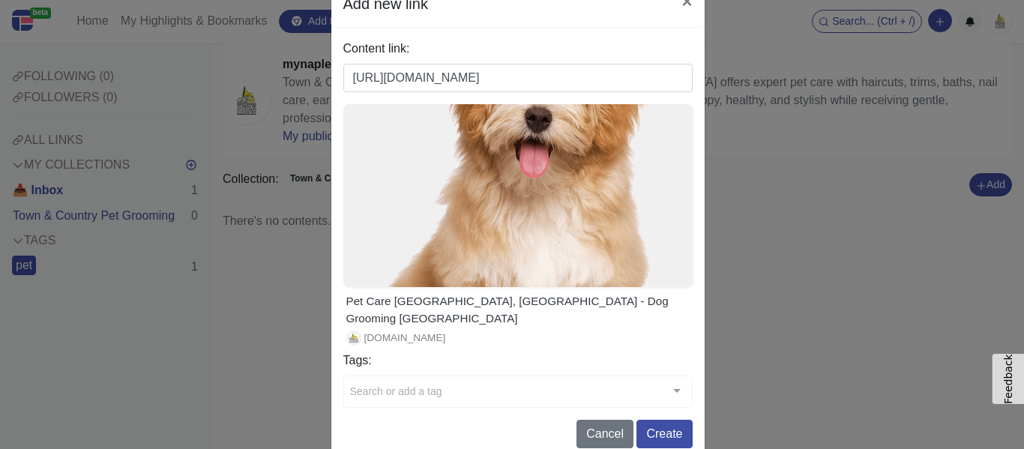
scroll to position [74, 0]
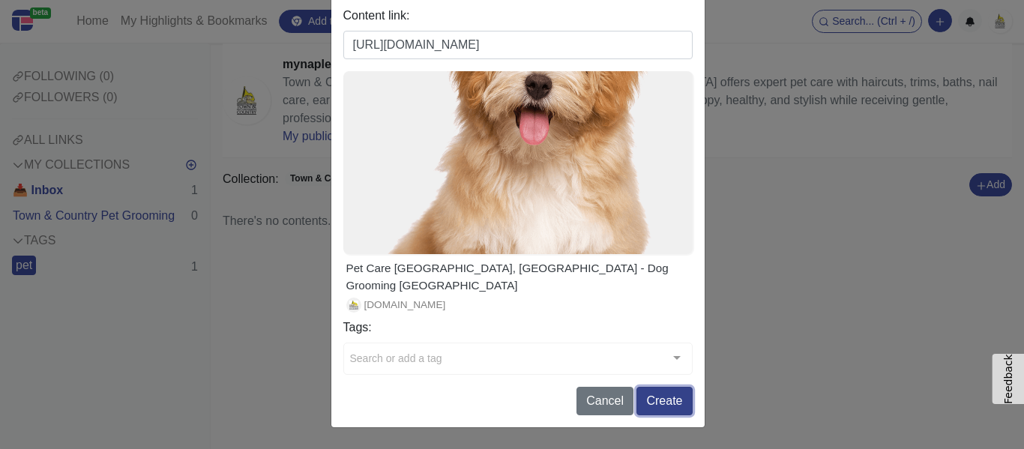
click at [665, 399] on button "Create" at bounding box center [663, 401] width 55 height 28
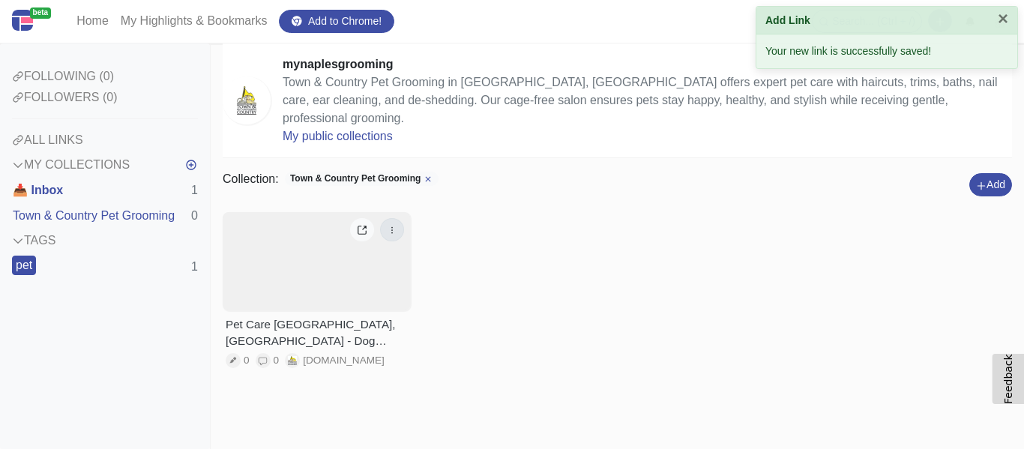
click at [398, 218] on button "button" at bounding box center [392, 229] width 24 height 23
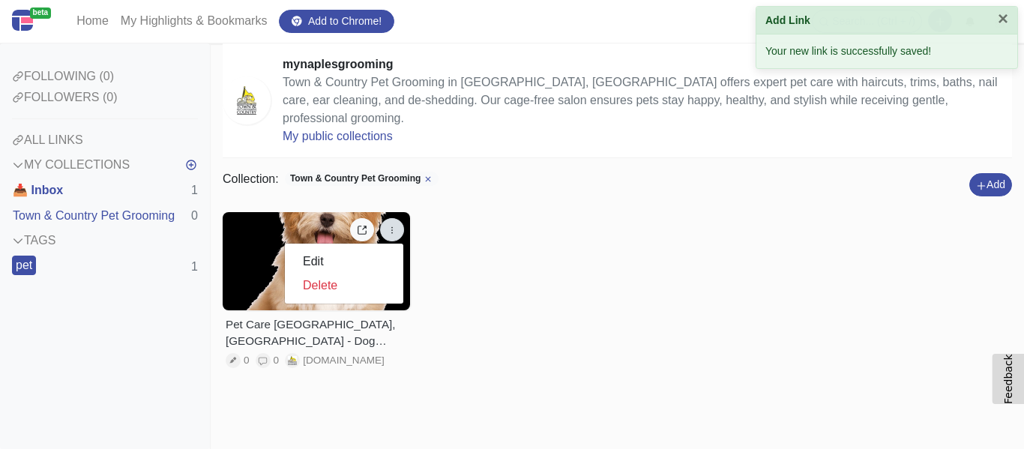
click at [555, 219] on div "Pet Care Naples, FL - Dog Grooming Estero & Golden Gate 0 0 mynaplesgrooming.co…" at bounding box center [617, 301] width 789 height 178
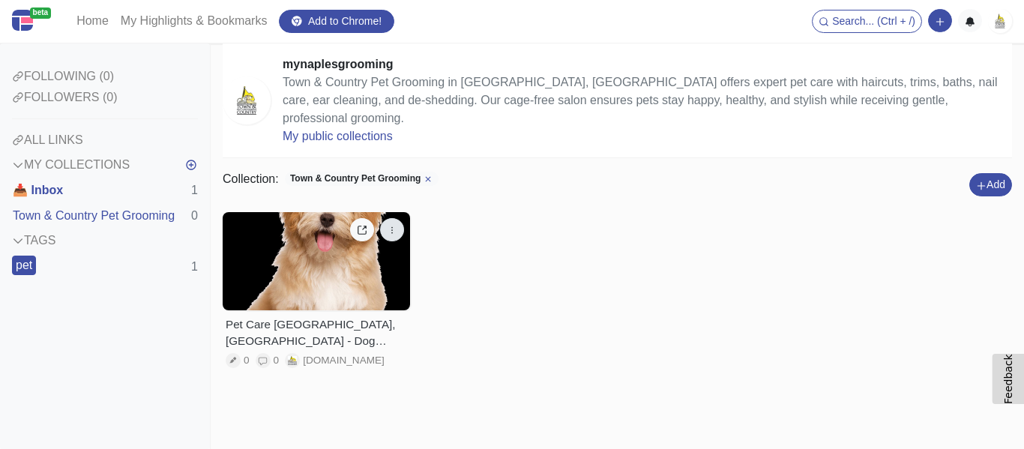
click at [386, 218] on button "button" at bounding box center [392, 229] width 24 height 23
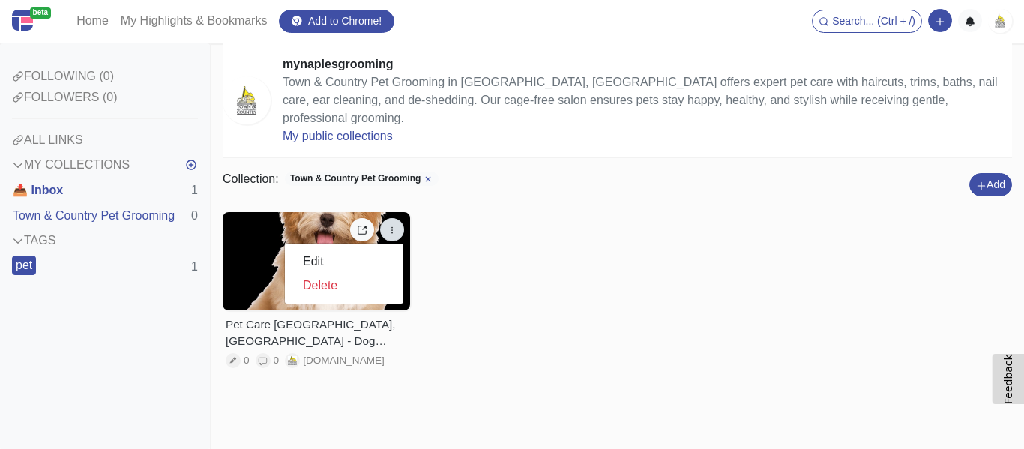
click at [604, 212] on div "Pet Care Naples, FL - Dog Grooming Estero & Golden Gate 0 0 mynaplesgrooming.co…" at bounding box center [617, 301] width 789 height 178
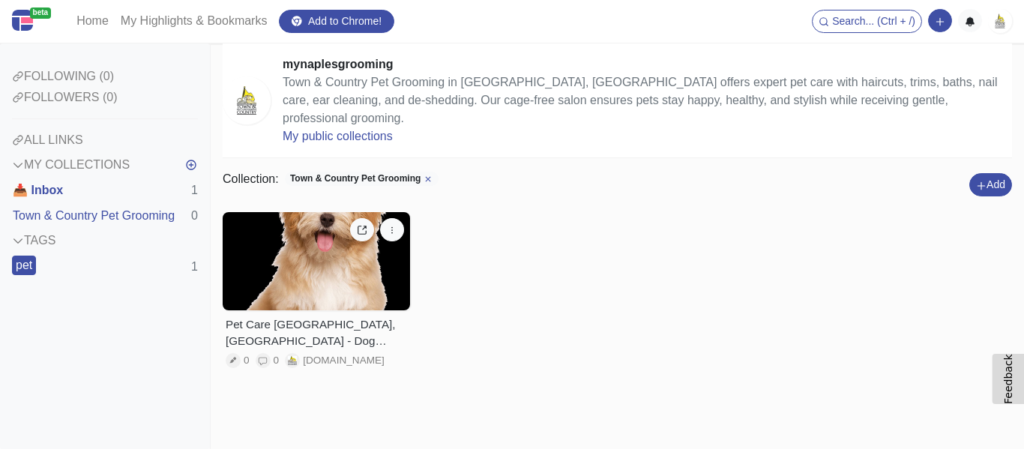
click at [999, 25] on img at bounding box center [1000, 21] width 24 height 24
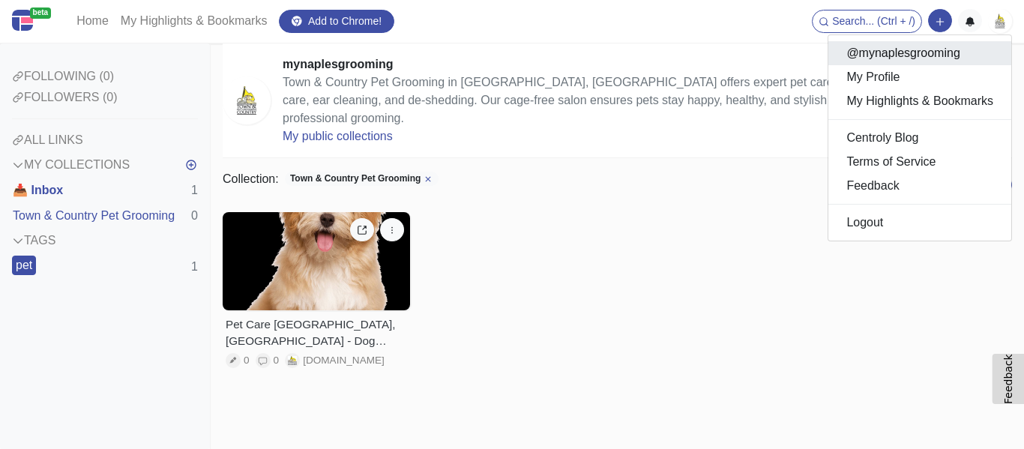
click at [940, 52] on link "@mynaplesgrooming" at bounding box center [919, 53] width 183 height 24
